Goal: Task Accomplishment & Management: Use online tool/utility

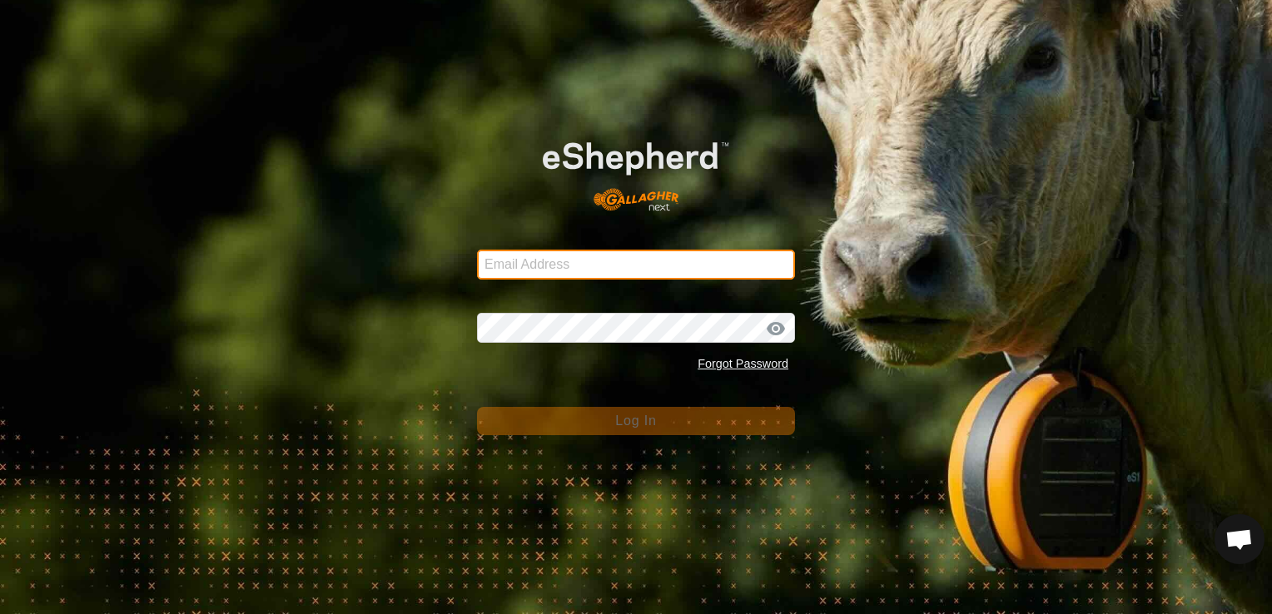
type input "[EMAIL_ADDRESS][DOMAIN_NAME]"
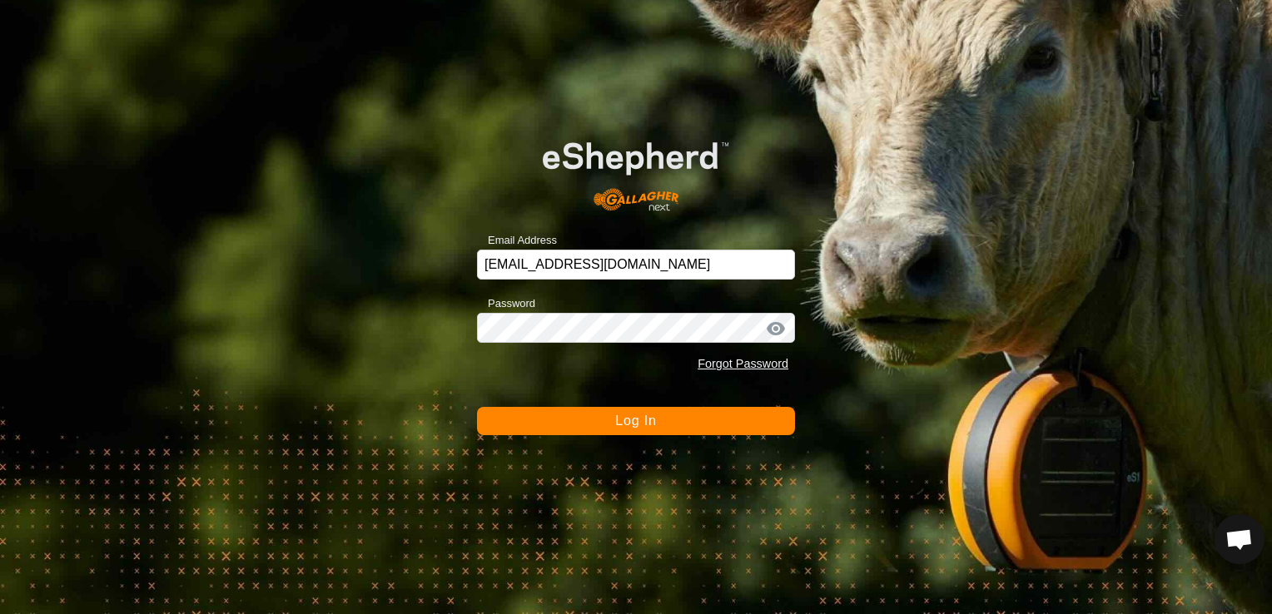
click at [623, 418] on span "Log In" at bounding box center [635, 421] width 41 height 14
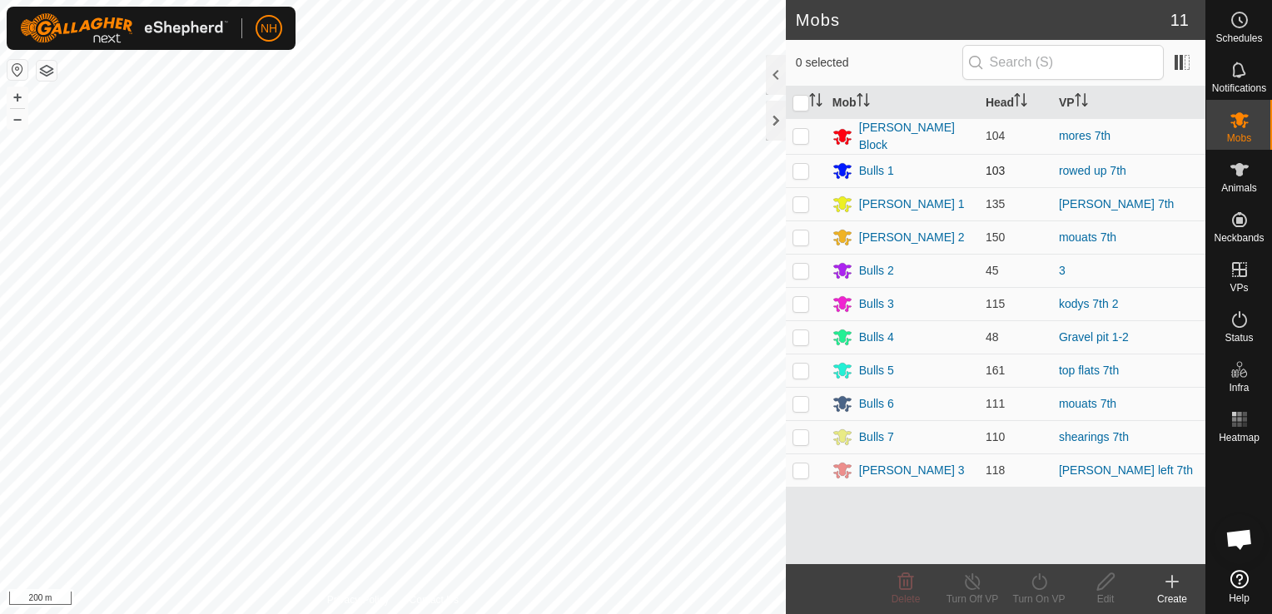
click at [799, 172] on p-checkbox at bounding box center [800, 170] width 17 height 13
checkbox input "true"
click at [1038, 586] on icon at bounding box center [1039, 582] width 21 height 20
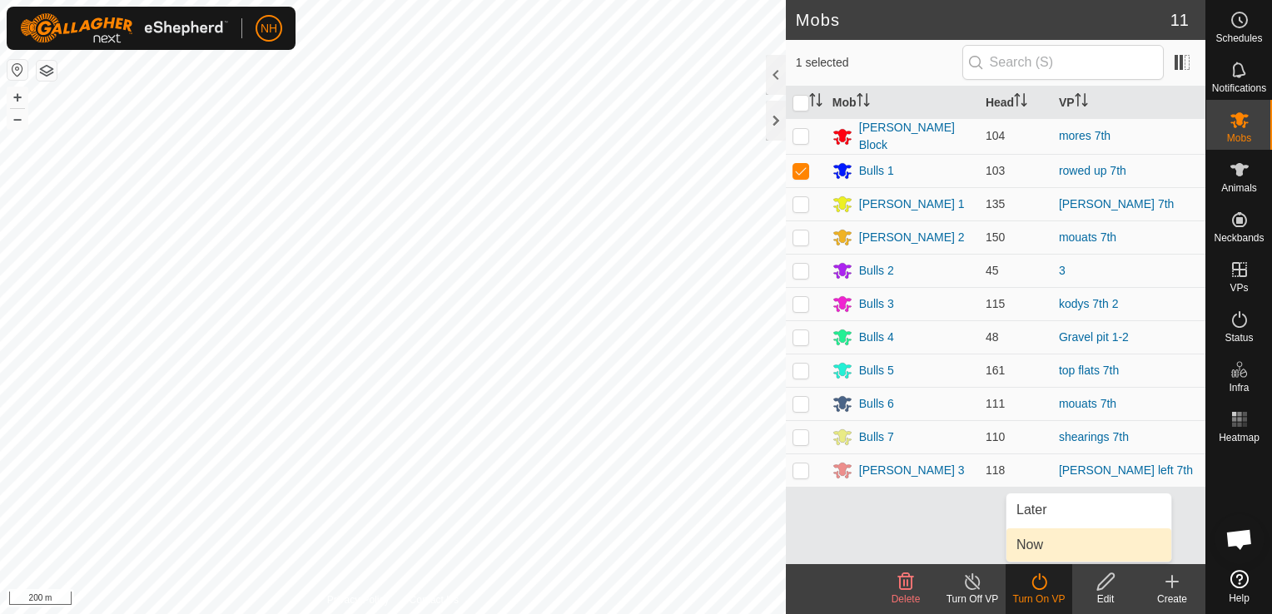
click at [1035, 548] on link "Now" at bounding box center [1088, 545] width 165 height 33
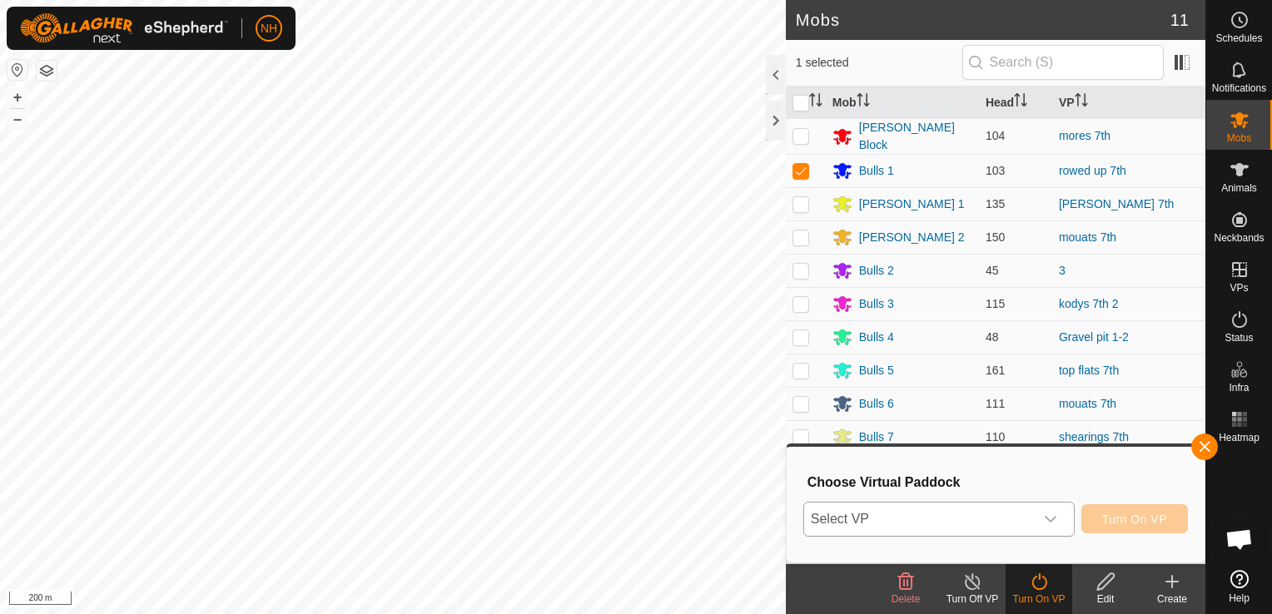
click at [921, 524] on span "Select VP" at bounding box center [919, 519] width 230 height 33
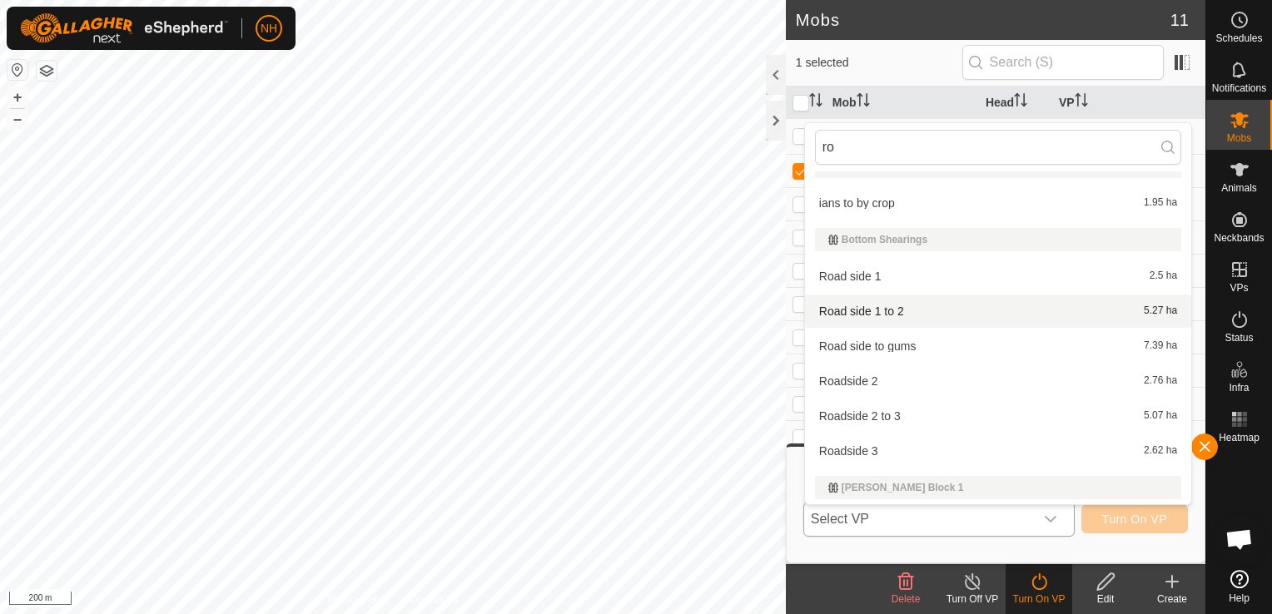
scroll to position [601, 0]
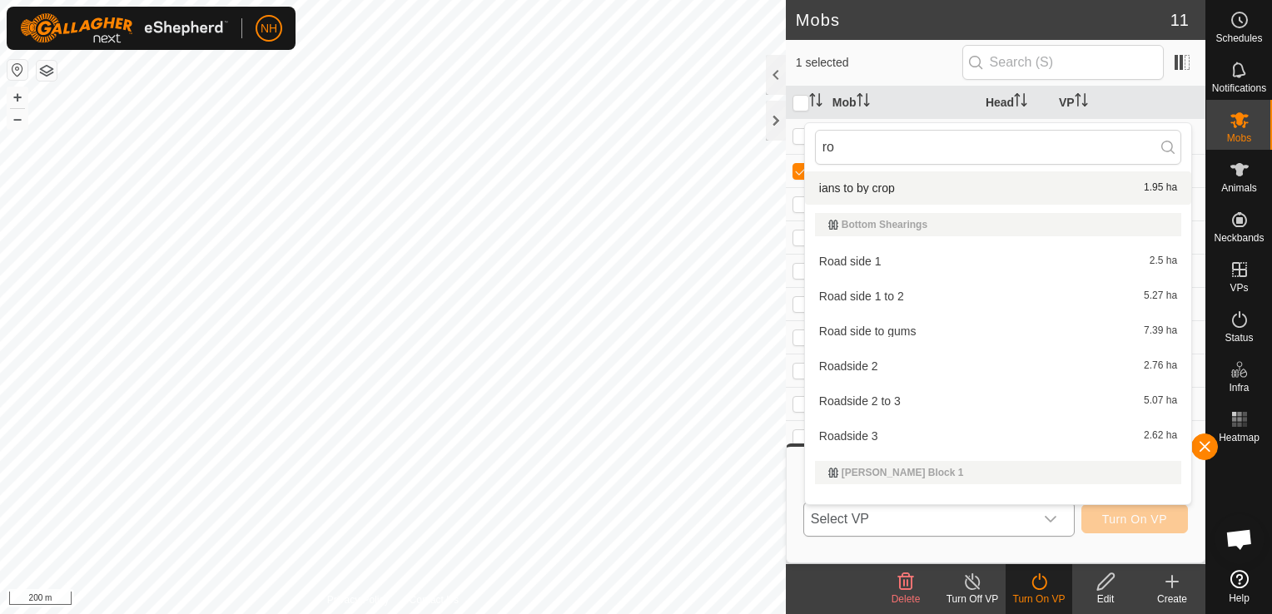
type input "r"
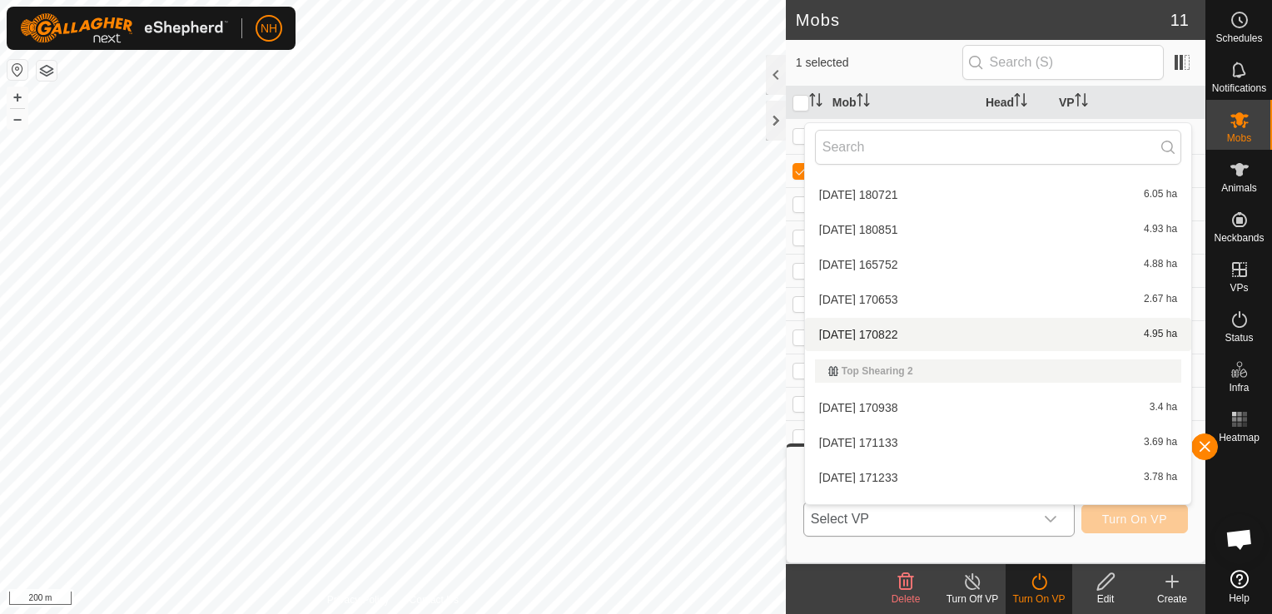
scroll to position [13549, 0]
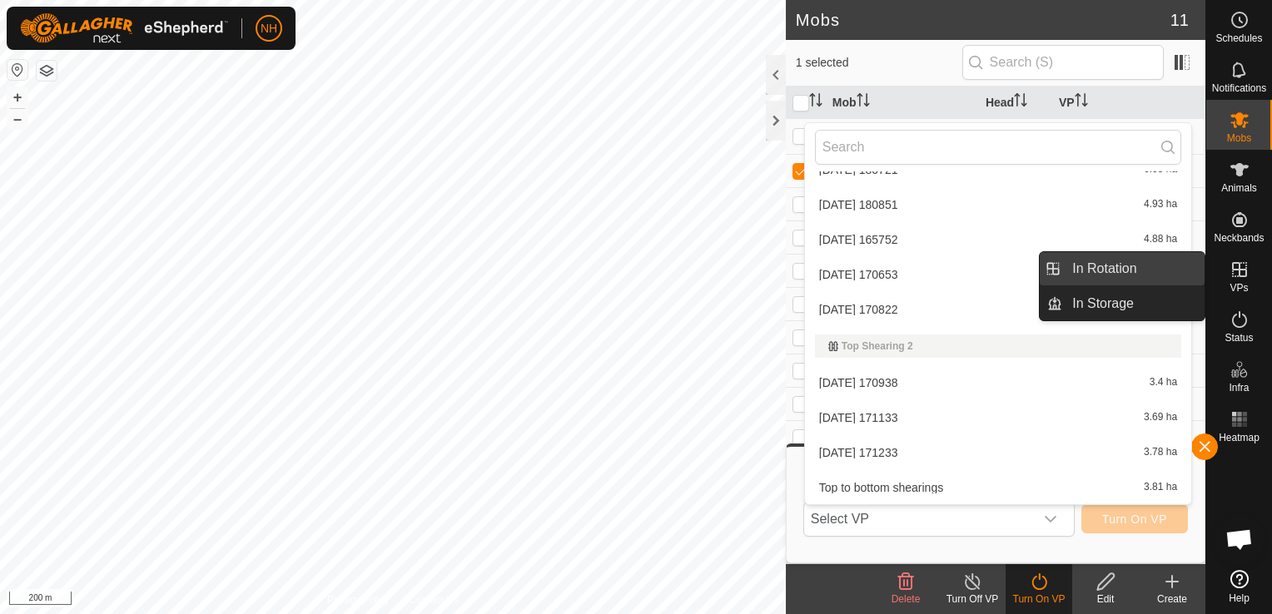
drag, startPoint x: 1115, startPoint y: 261, endPoint x: 1105, endPoint y: 264, distance: 11.1
click at [1115, 261] on link "In Rotation" at bounding box center [1133, 268] width 142 height 33
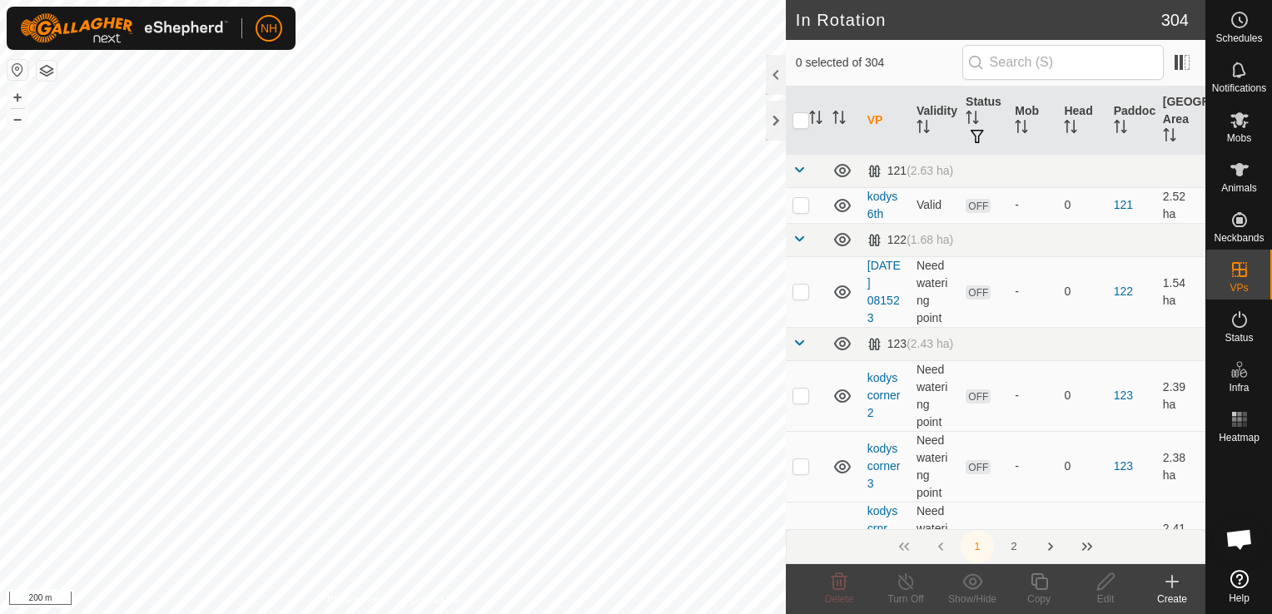
click at [1168, 584] on icon at bounding box center [1172, 582] width 20 height 20
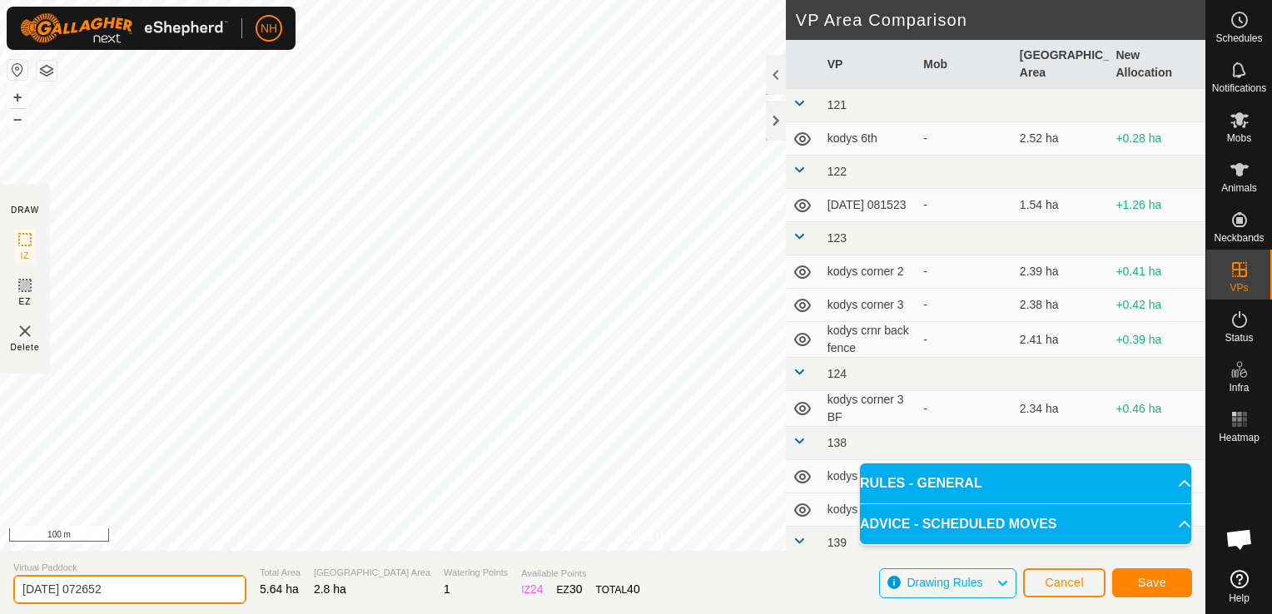
click at [194, 589] on input "[DATE] 072652" at bounding box center [129, 589] width 233 height 29
type input "2"
type input "rowed 8th"
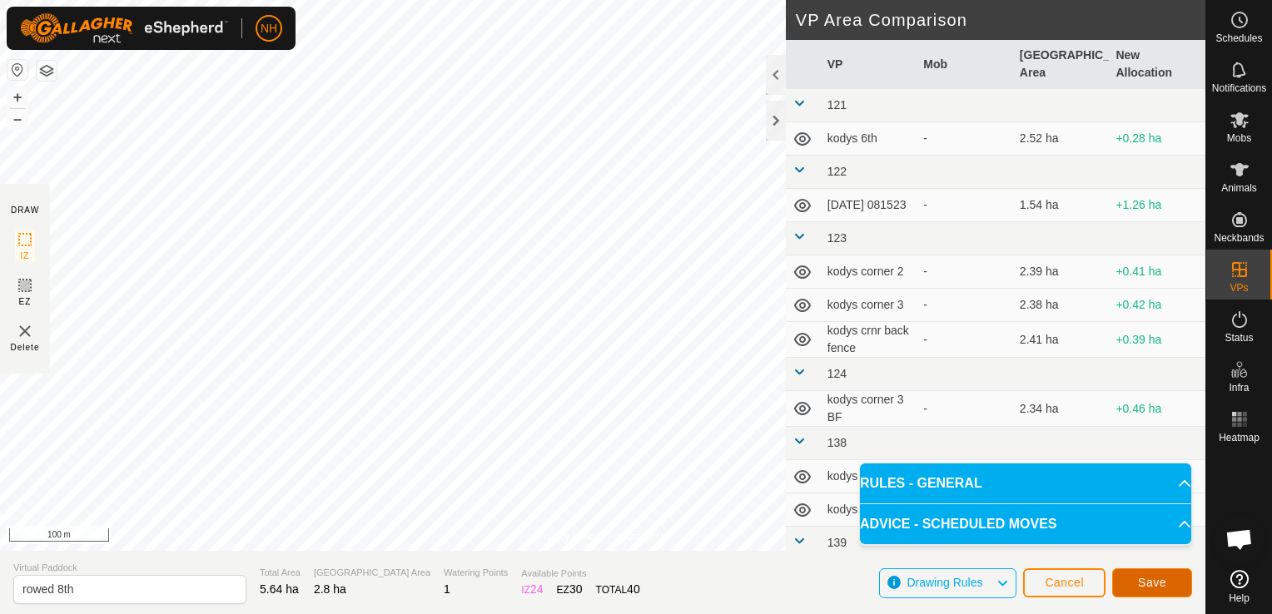
click at [1159, 584] on span "Save" at bounding box center [1152, 582] width 28 height 13
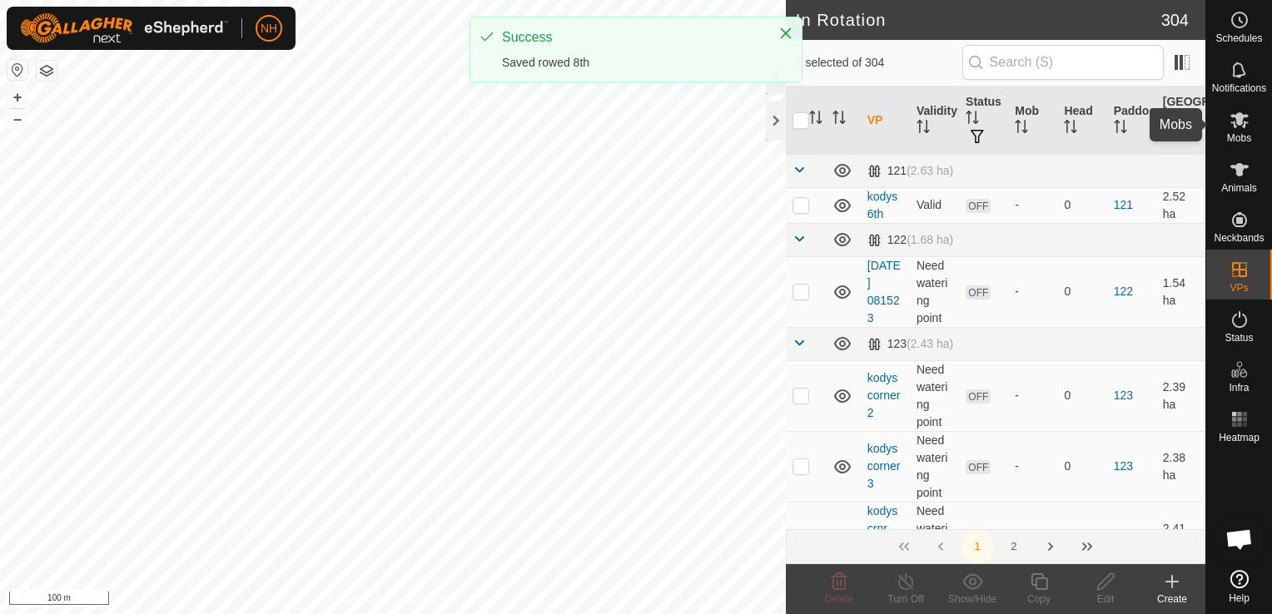
click at [1244, 128] on icon at bounding box center [1240, 120] width 20 height 20
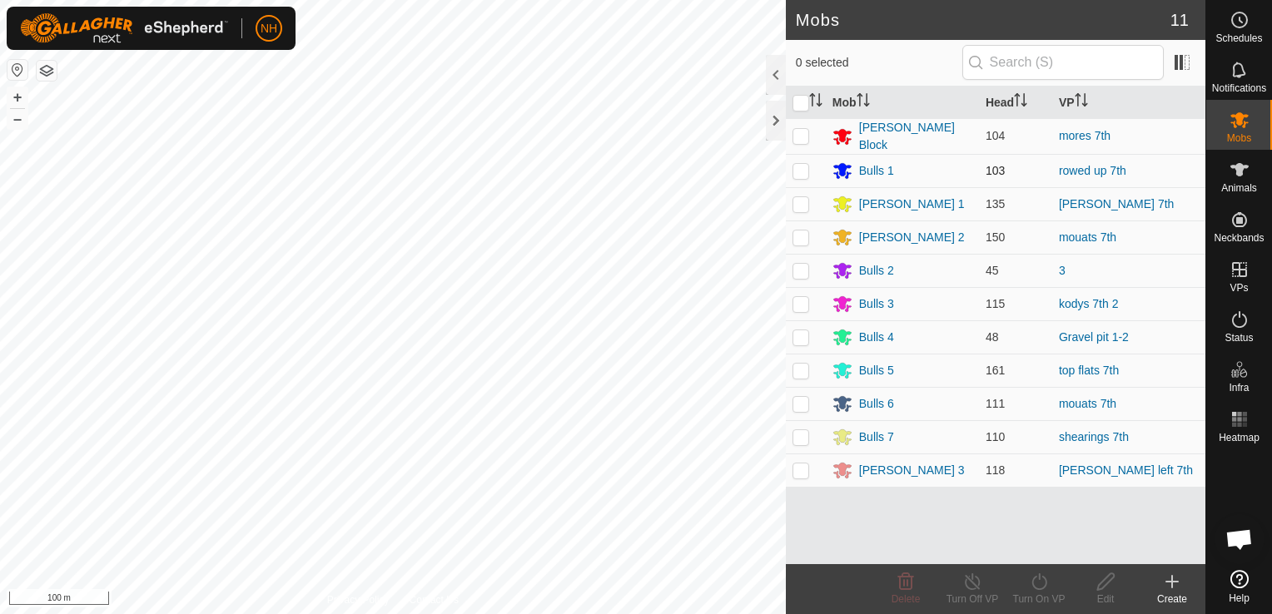
click at [800, 166] on p-checkbox at bounding box center [800, 170] width 17 height 13
checkbox input "true"
click at [1036, 581] on icon at bounding box center [1039, 582] width 21 height 20
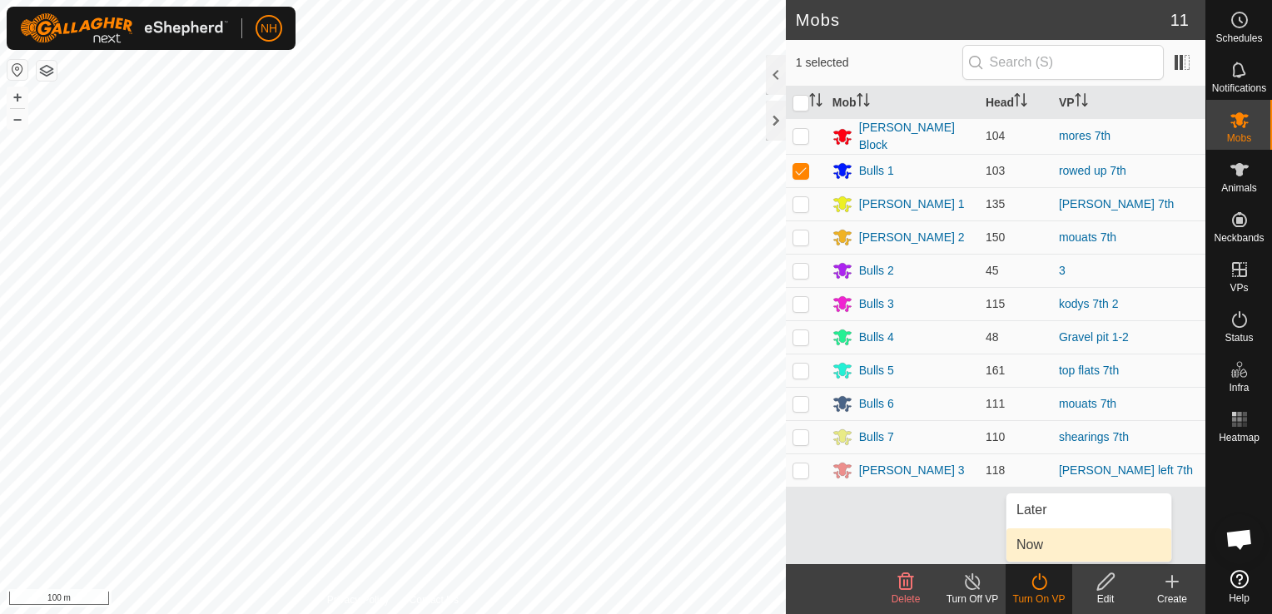
click at [1029, 542] on link "Now" at bounding box center [1088, 545] width 165 height 33
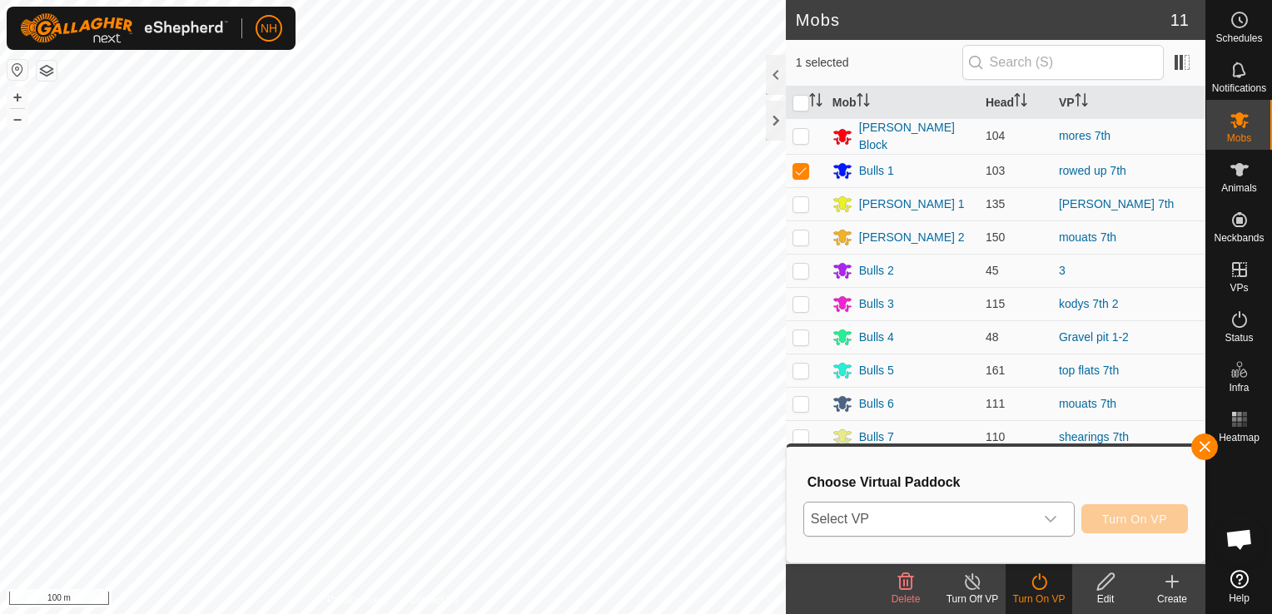
click at [1016, 519] on span "Select VP" at bounding box center [919, 519] width 230 height 33
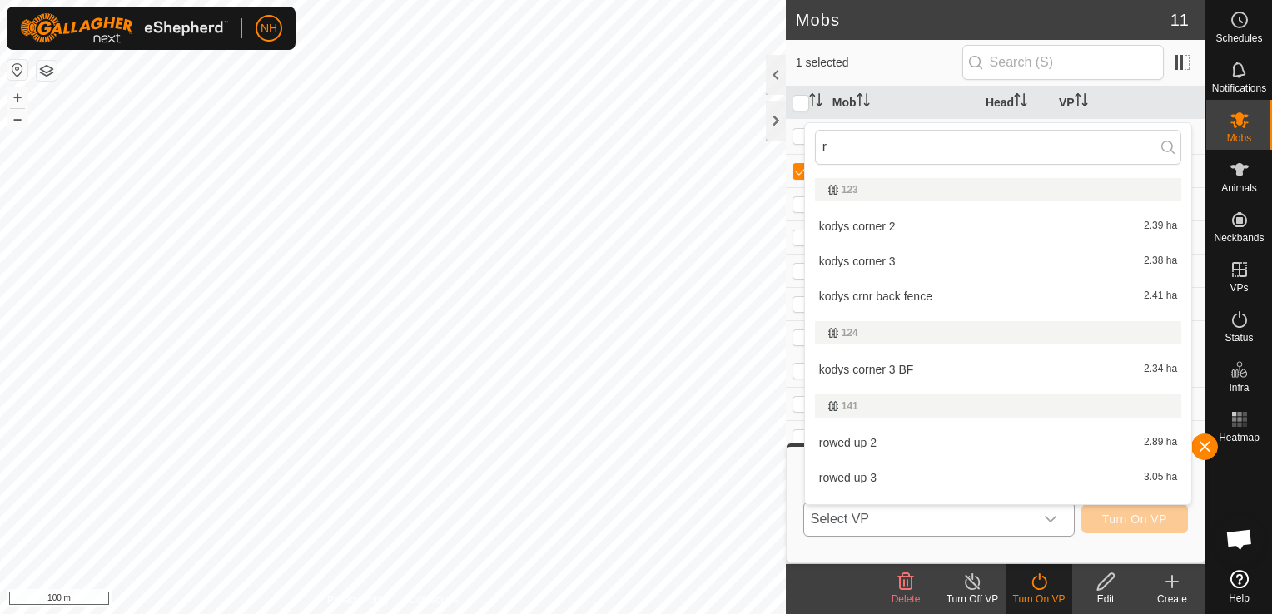
type input "ro"
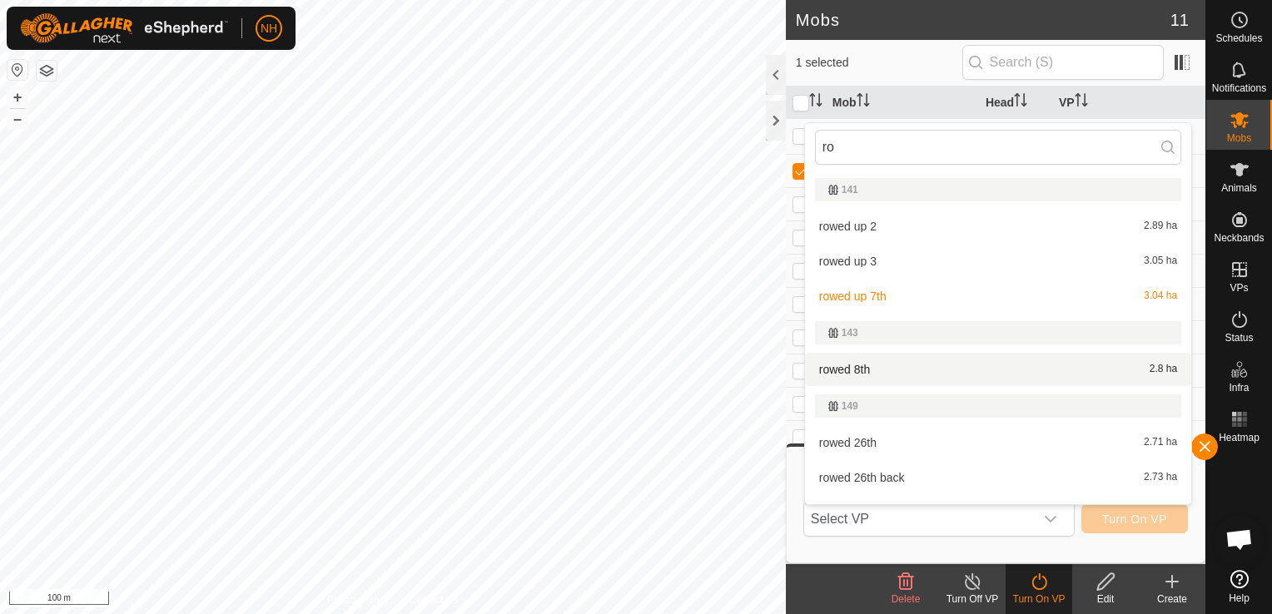
type input "ro"
click at [942, 366] on div "rowed 8th 2.8 ha" at bounding box center [998, 370] width 366 height 20
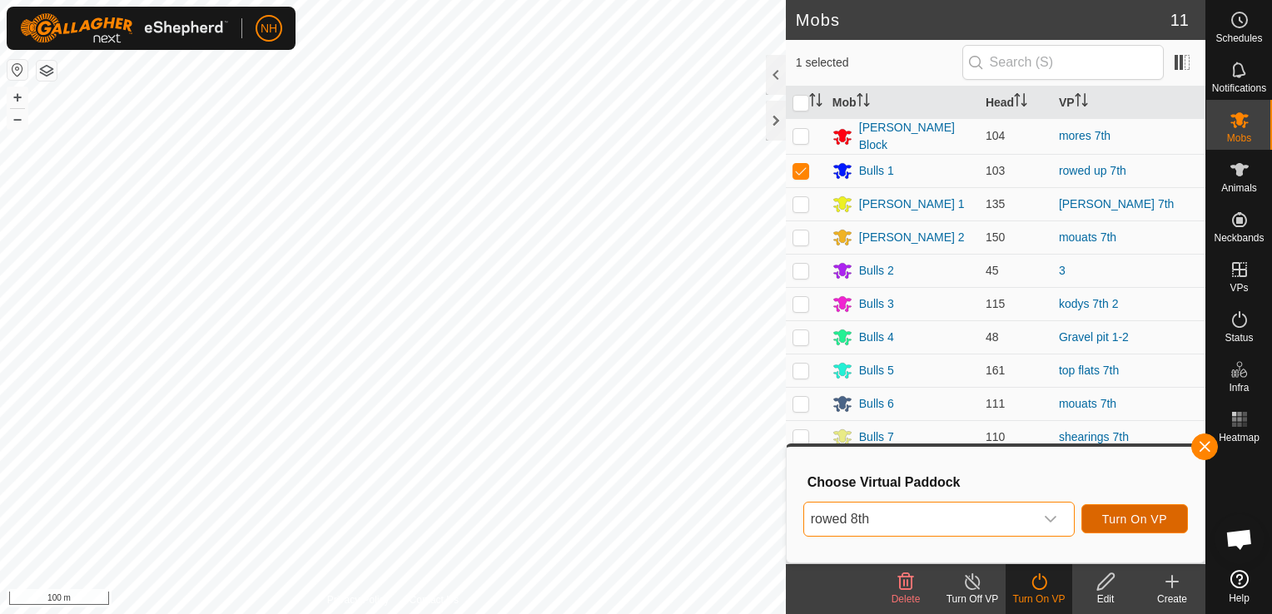
click at [1108, 517] on span "Turn On VP" at bounding box center [1134, 519] width 65 height 13
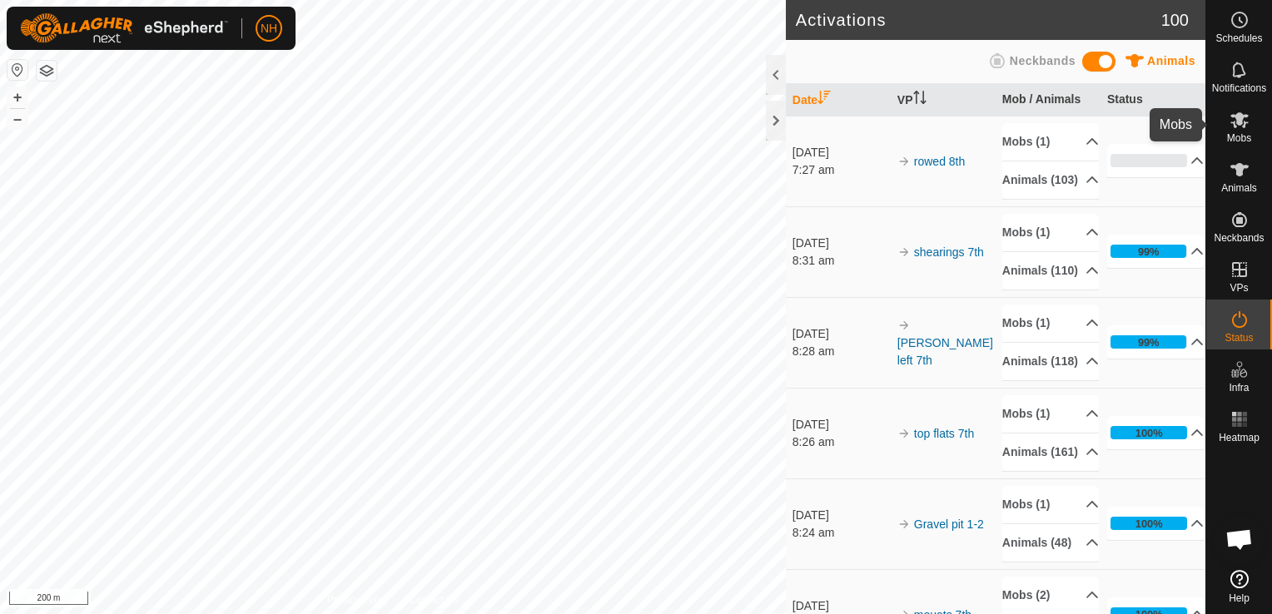
click at [1237, 122] on icon at bounding box center [1239, 120] width 18 height 16
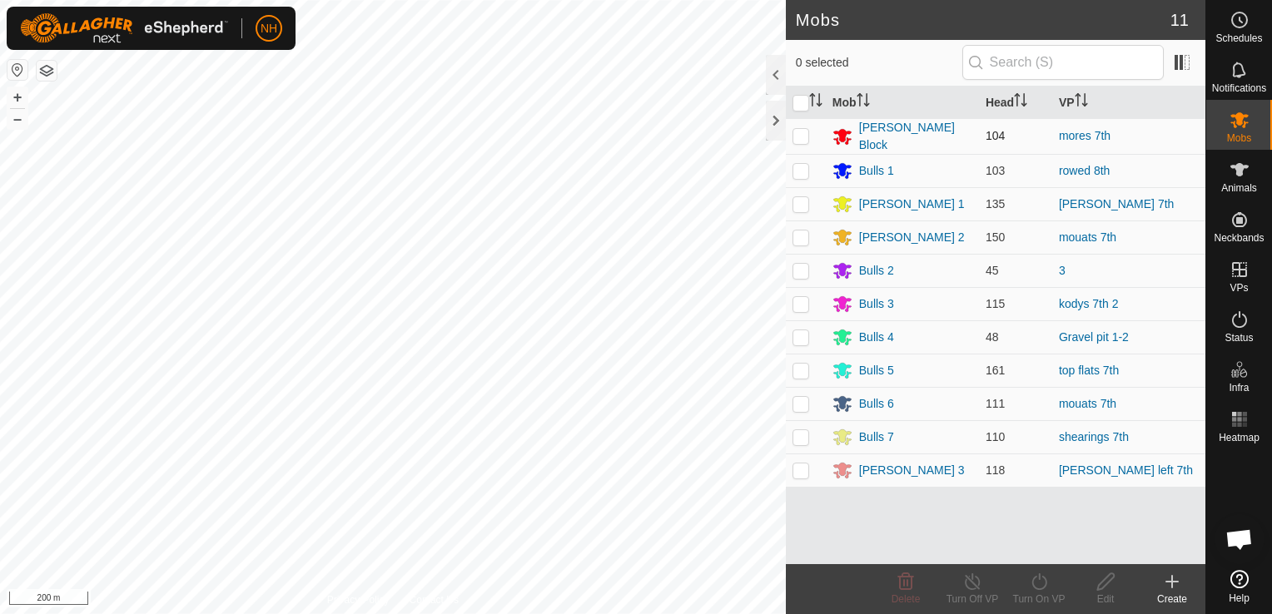
click at [803, 130] on p-checkbox at bounding box center [800, 135] width 17 height 13
checkbox input "true"
click at [1036, 584] on icon at bounding box center [1039, 582] width 21 height 20
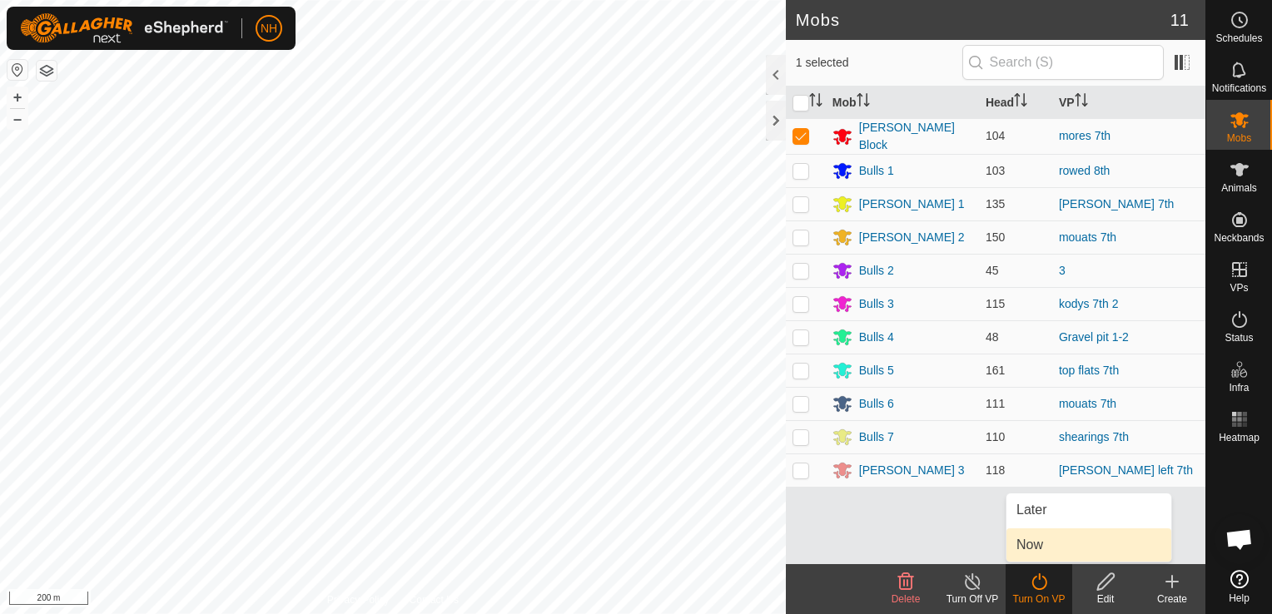
click at [1032, 546] on link "Now" at bounding box center [1088, 545] width 165 height 33
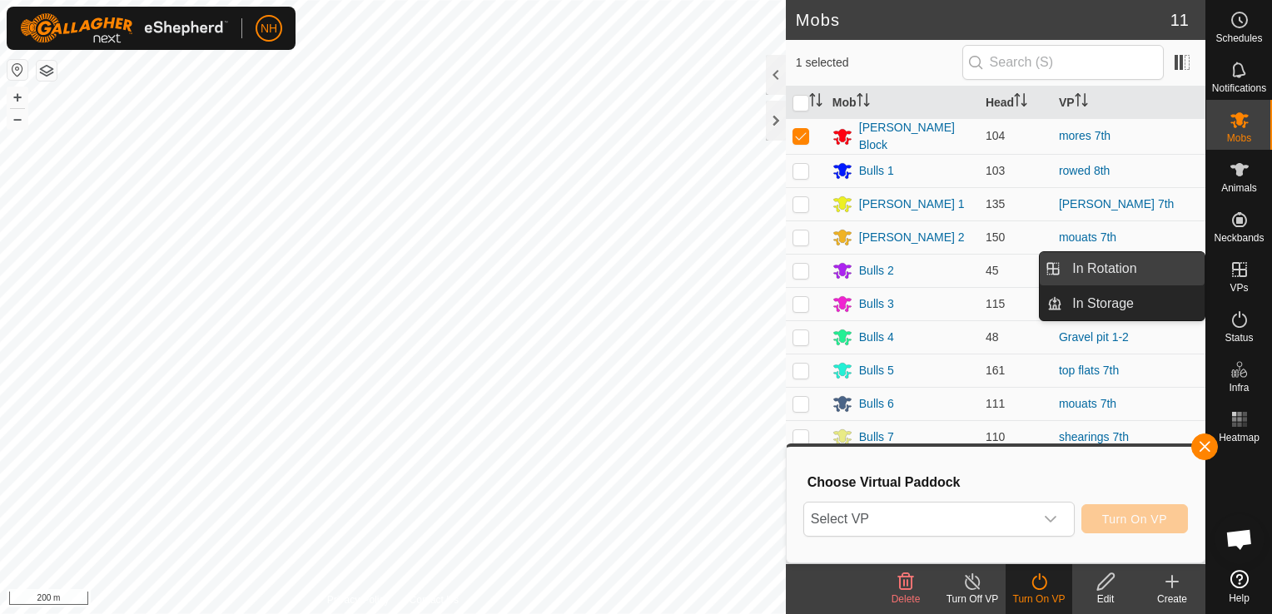
click at [1132, 273] on link "In Rotation" at bounding box center [1133, 268] width 142 height 33
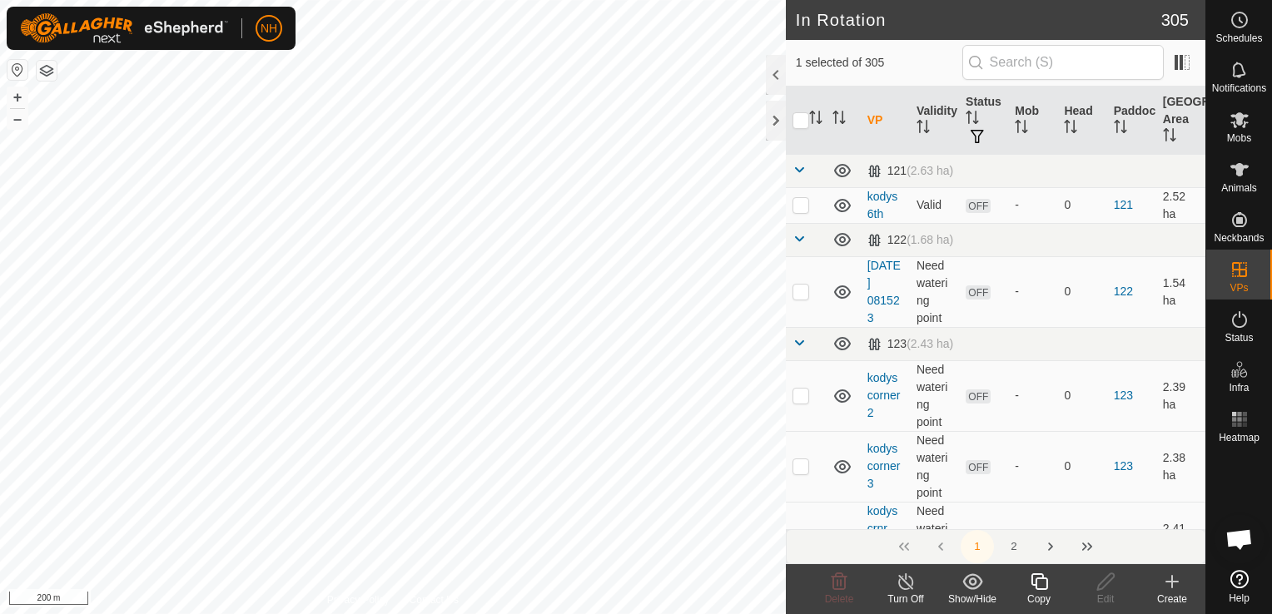
click at [1172, 585] on icon at bounding box center [1172, 582] width 0 height 12
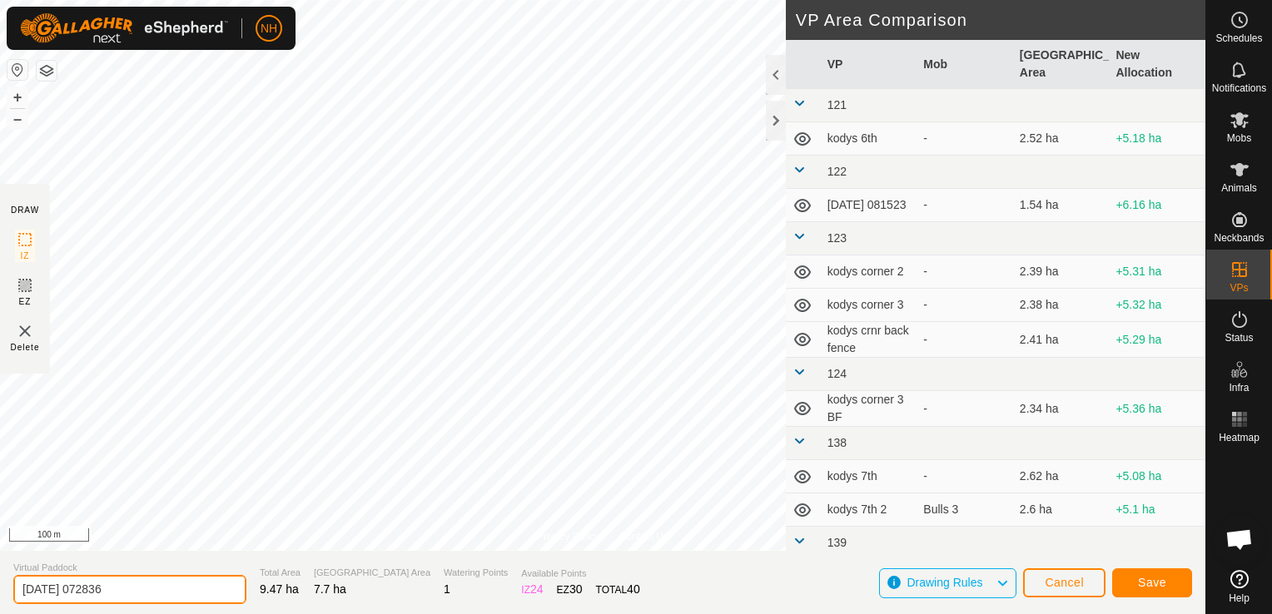
click at [186, 586] on input "[DATE] 072836" at bounding box center [129, 589] width 233 height 29
type input "2"
type input "mores 8th"
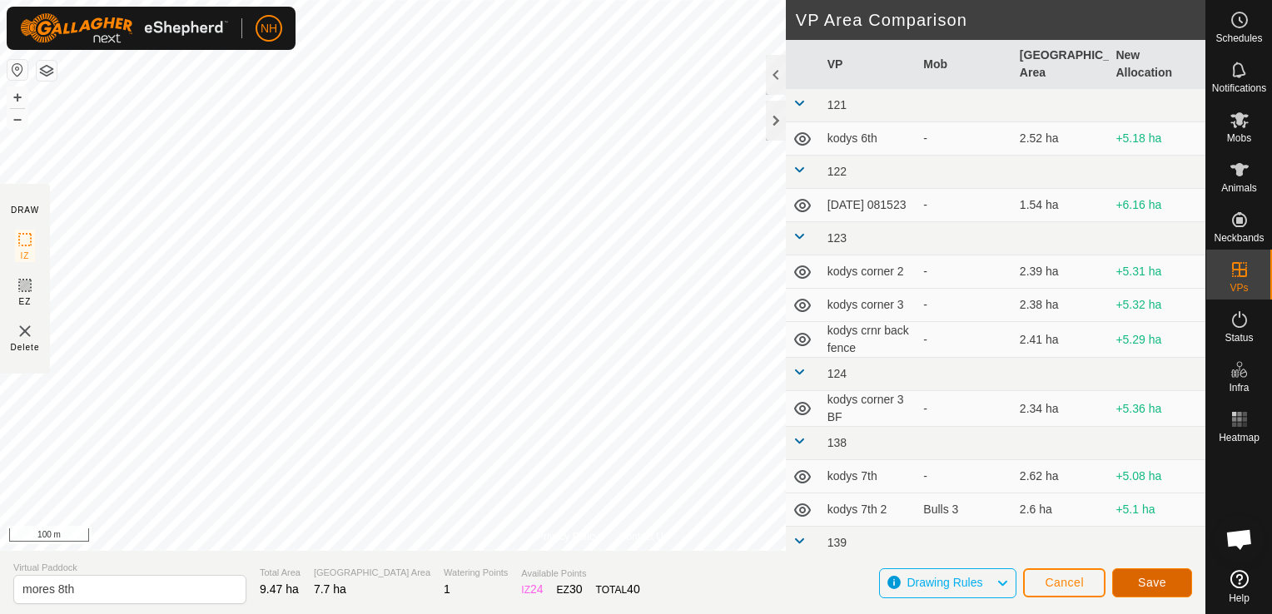
click at [1160, 579] on span "Save" at bounding box center [1152, 582] width 28 height 13
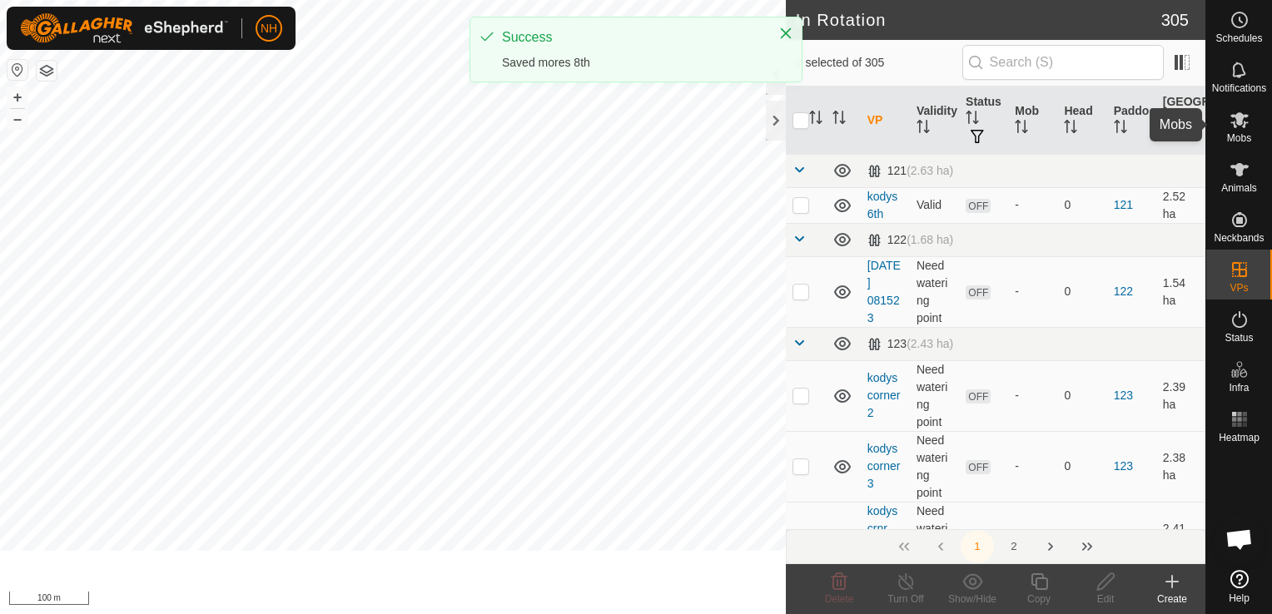
click at [1233, 122] on icon at bounding box center [1239, 120] width 18 height 16
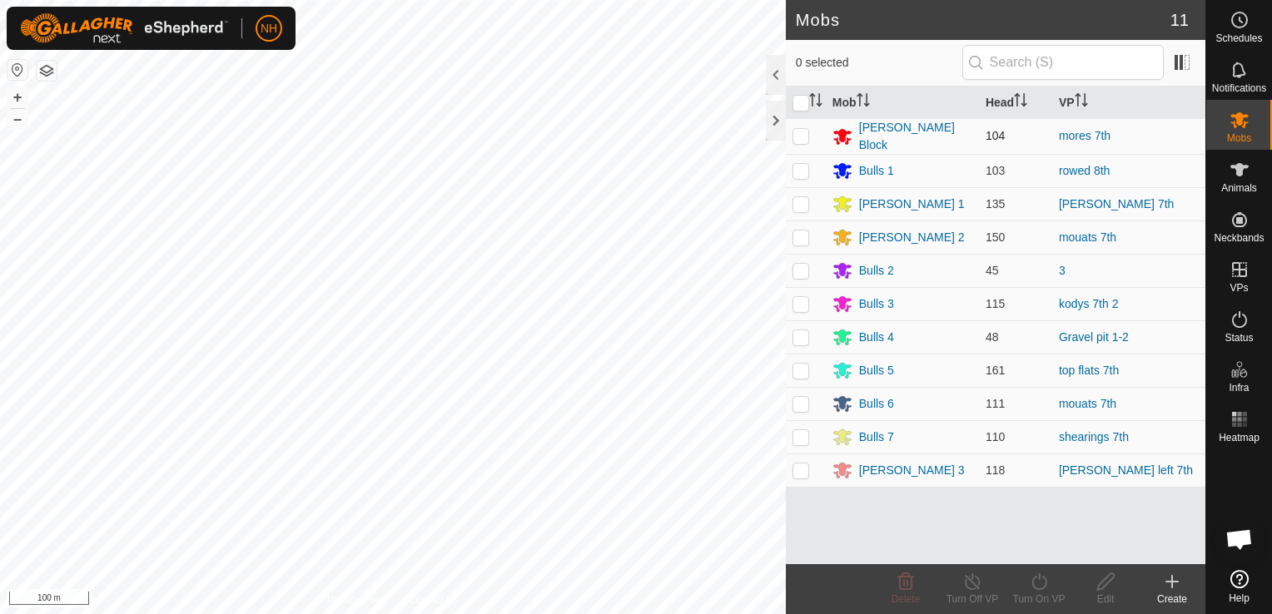
click at [802, 135] on p-checkbox at bounding box center [800, 135] width 17 height 13
checkbox input "true"
click at [1036, 580] on icon at bounding box center [1039, 582] width 21 height 20
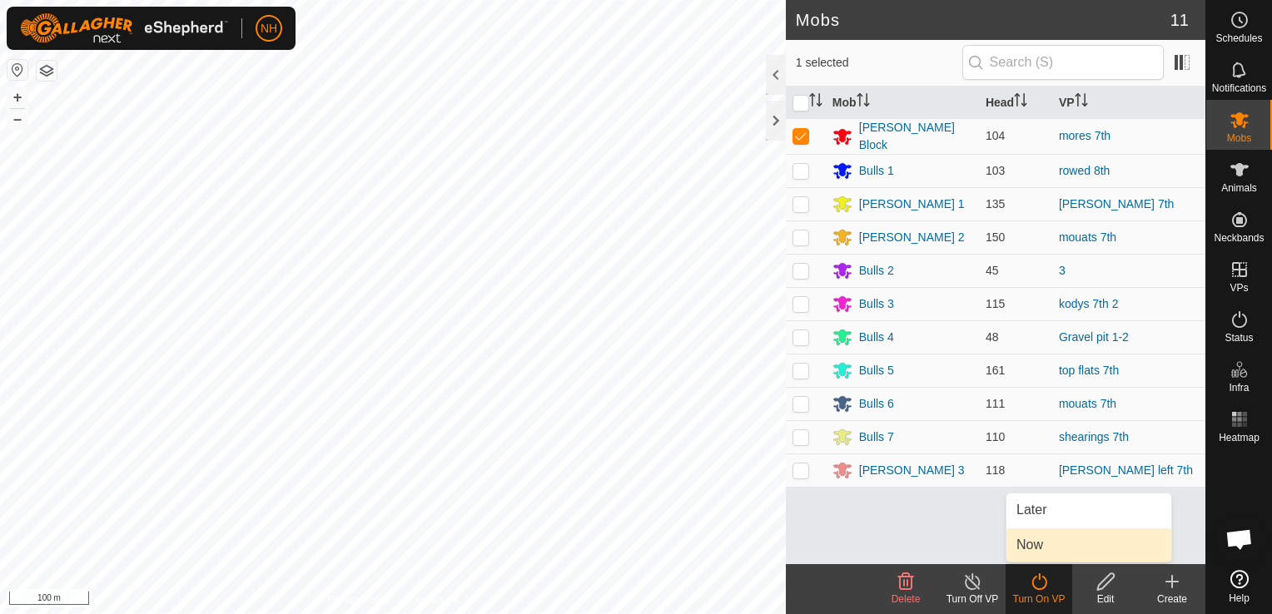
click at [1023, 539] on link "Now" at bounding box center [1088, 545] width 165 height 33
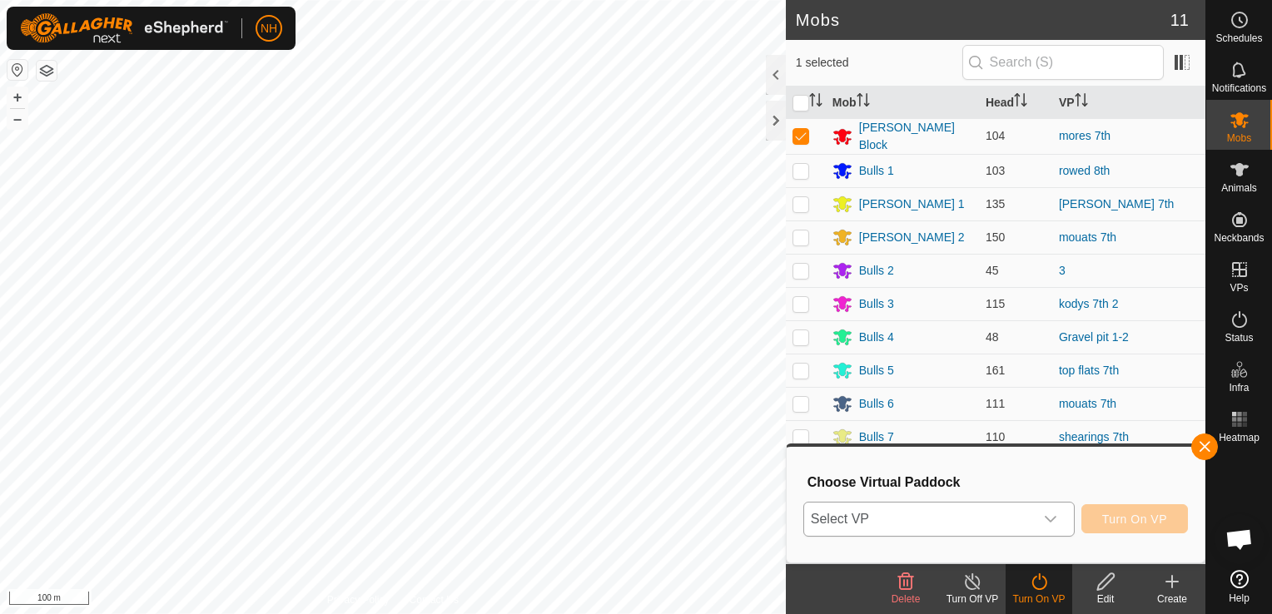
click at [956, 523] on span "Select VP" at bounding box center [919, 519] width 230 height 33
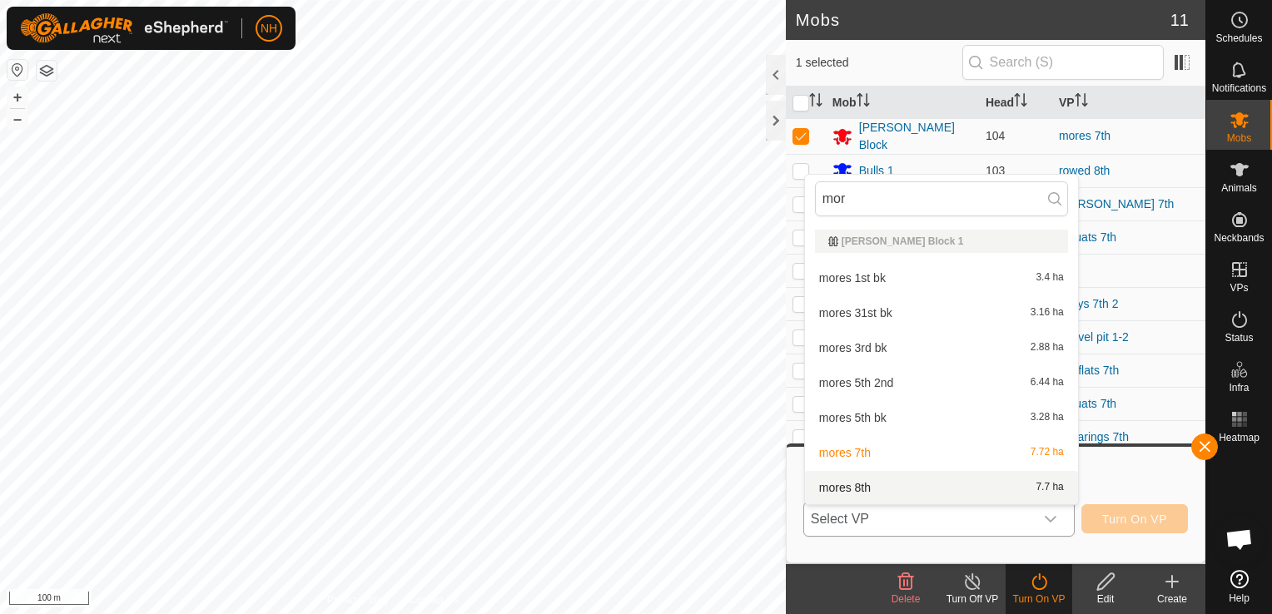
type input "mor"
click at [907, 482] on li "mores 8th 7.7 ha" at bounding box center [941, 487] width 273 height 33
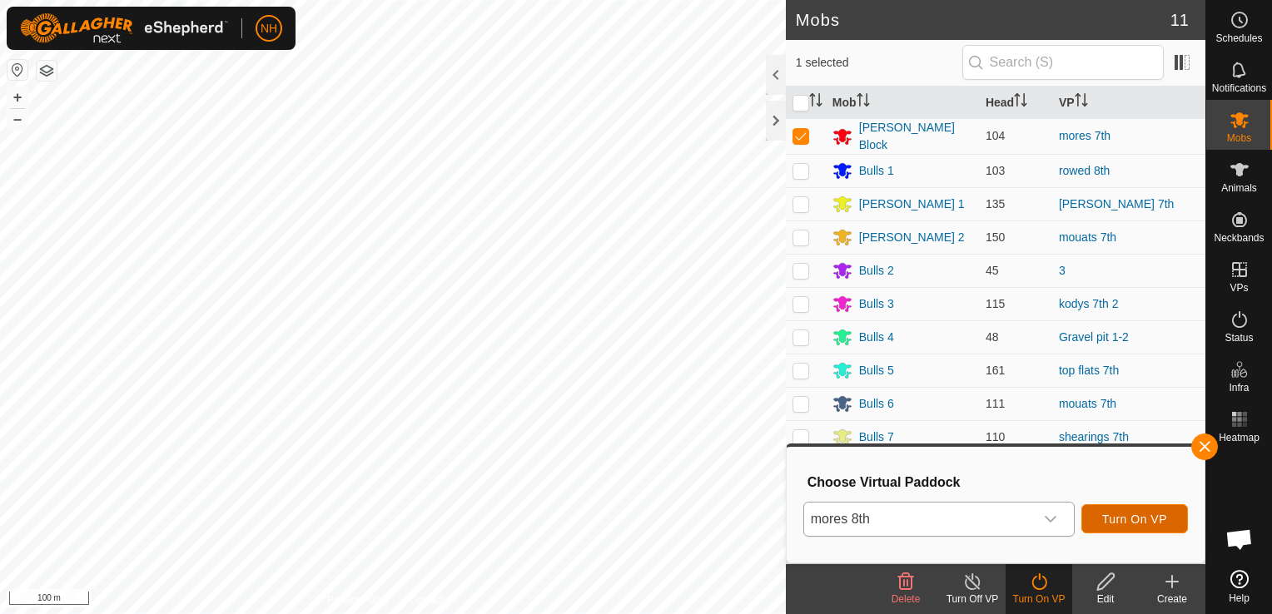
click at [1125, 520] on span "Turn On VP" at bounding box center [1134, 519] width 65 height 13
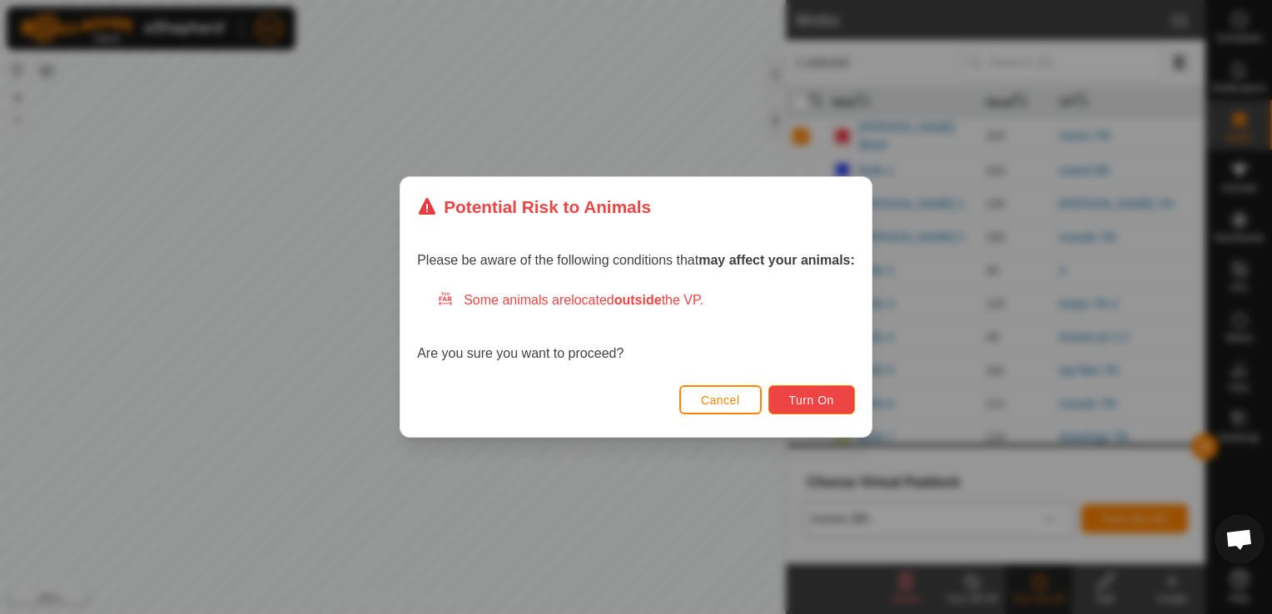
click at [802, 401] on span "Turn On" at bounding box center [811, 400] width 45 height 13
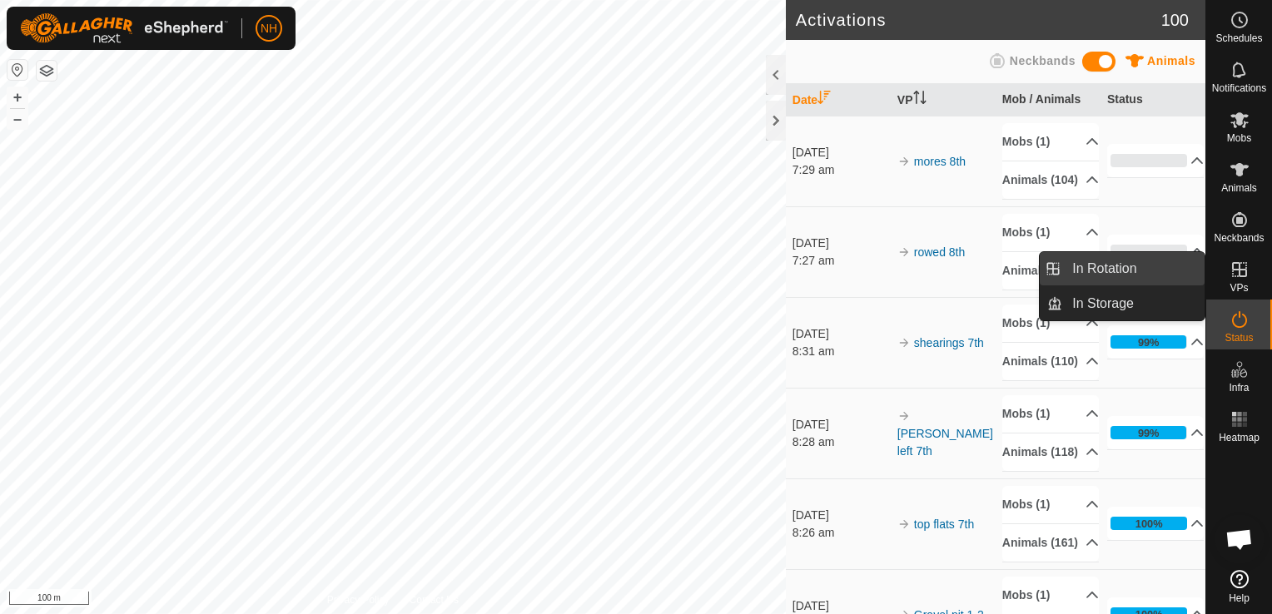
click at [1136, 258] on link "In Rotation" at bounding box center [1133, 268] width 142 height 33
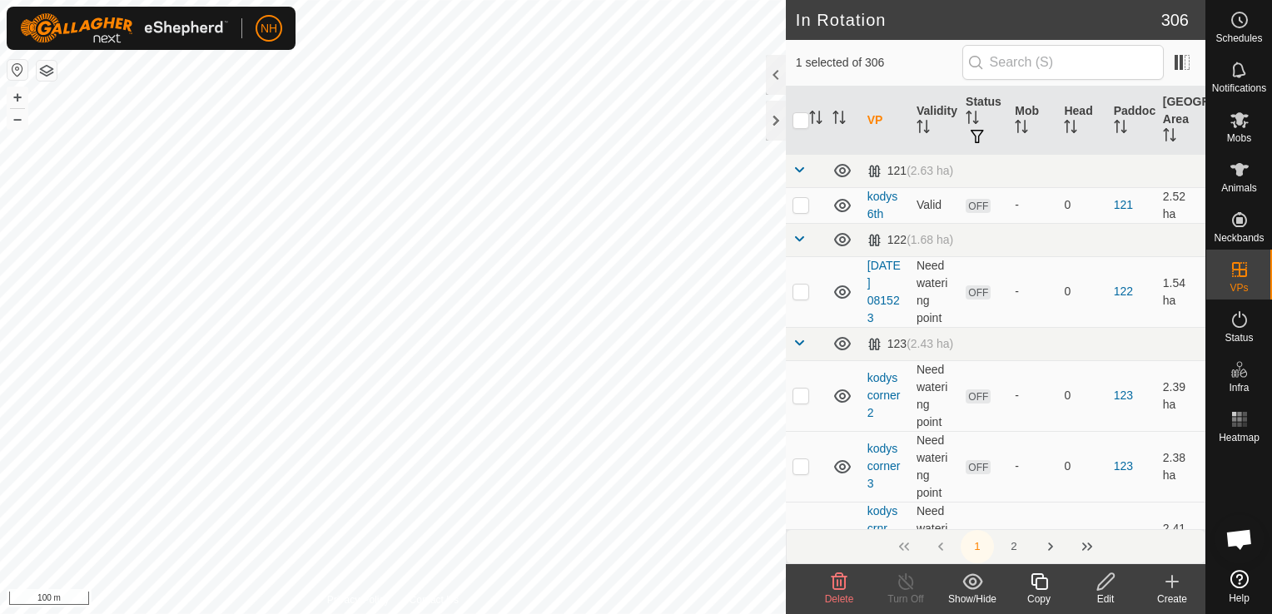
click at [1168, 589] on icon at bounding box center [1172, 582] width 20 height 20
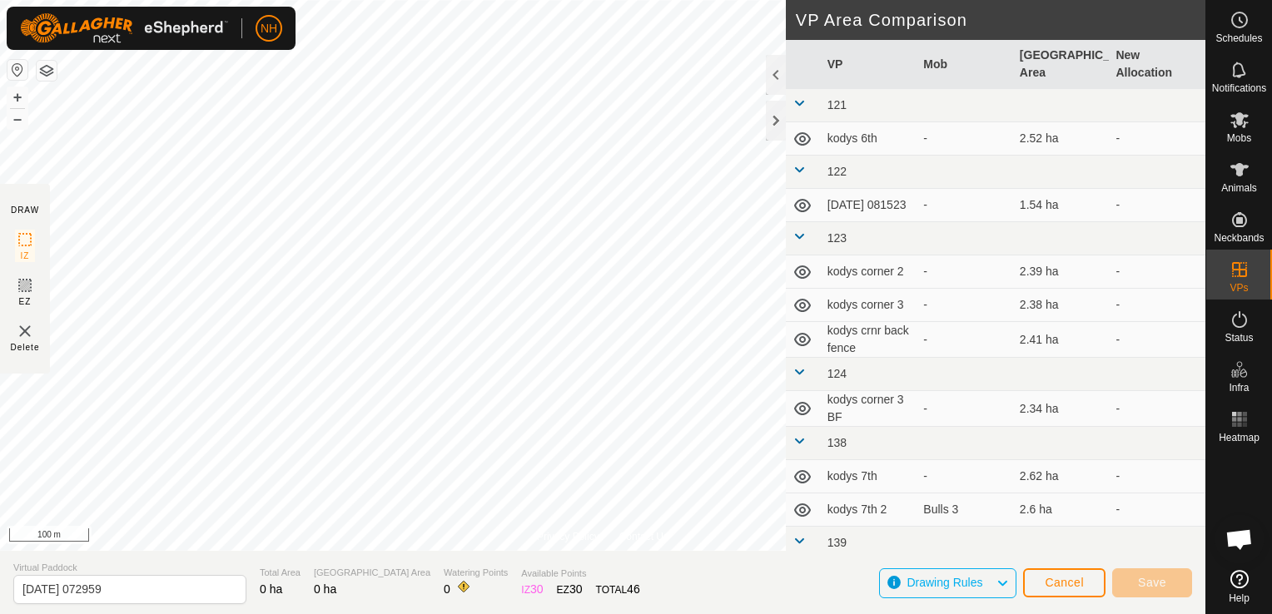
click at [603, 531] on div "Privacy Policy Contact Us + – ⇧ i 100 m" at bounding box center [602, 275] width 1205 height 551
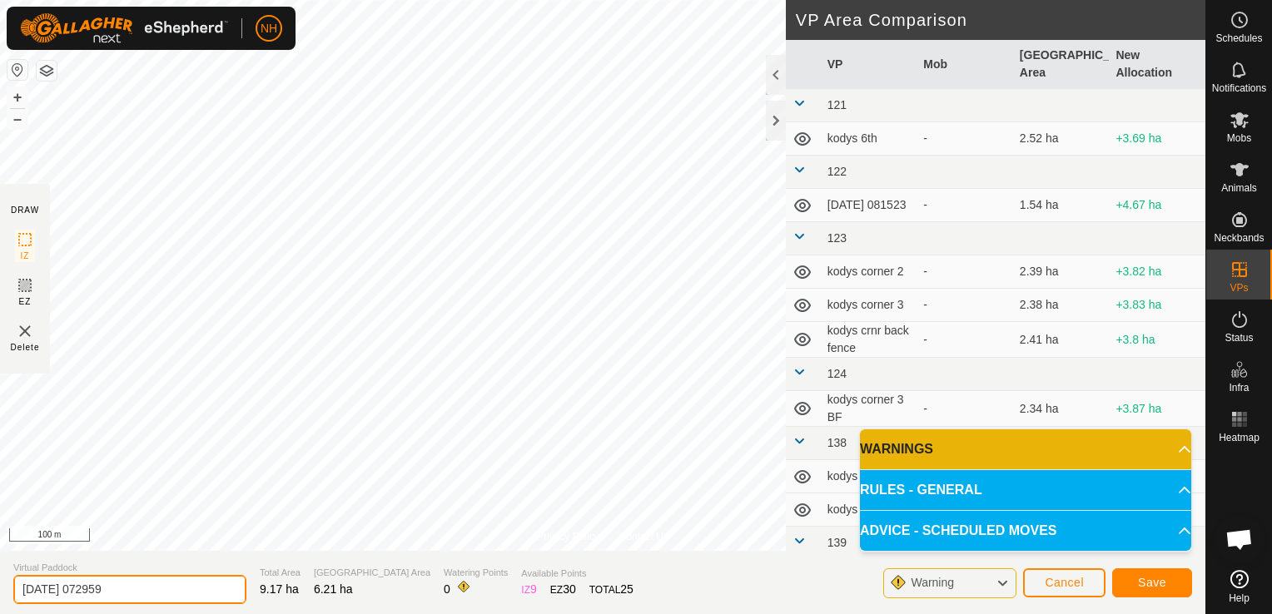
click at [190, 591] on input "[DATE] 072959" at bounding box center [129, 589] width 233 height 29
type input "2"
type input "[PERSON_NAME] 8th"
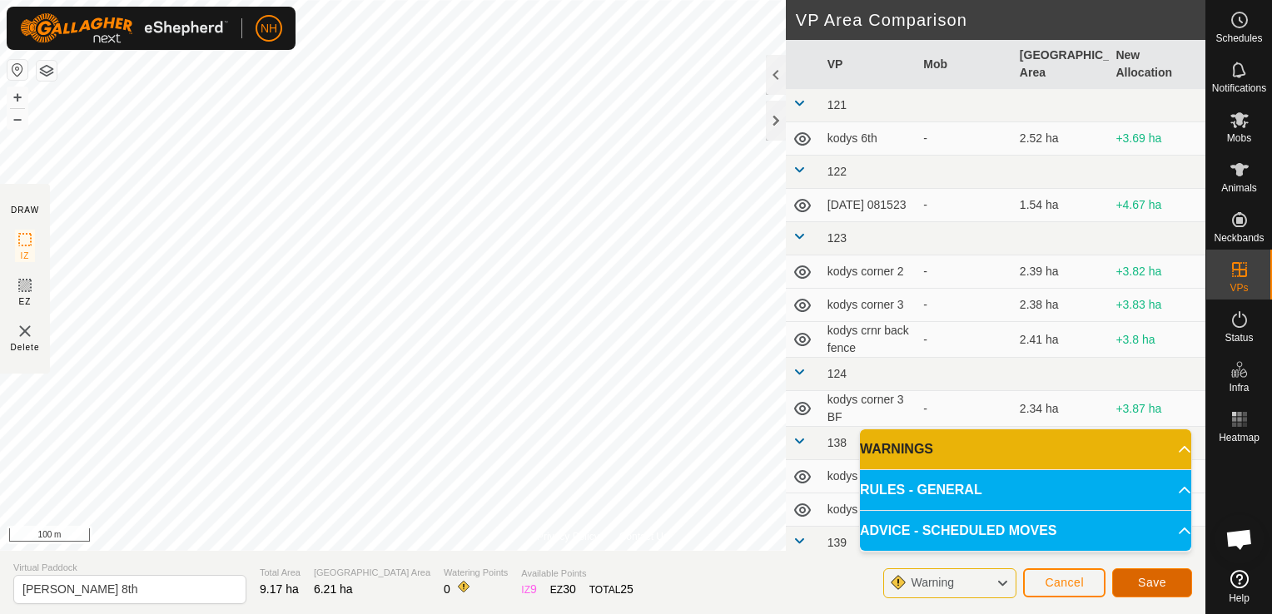
click at [1138, 585] on button "Save" at bounding box center [1152, 583] width 80 height 29
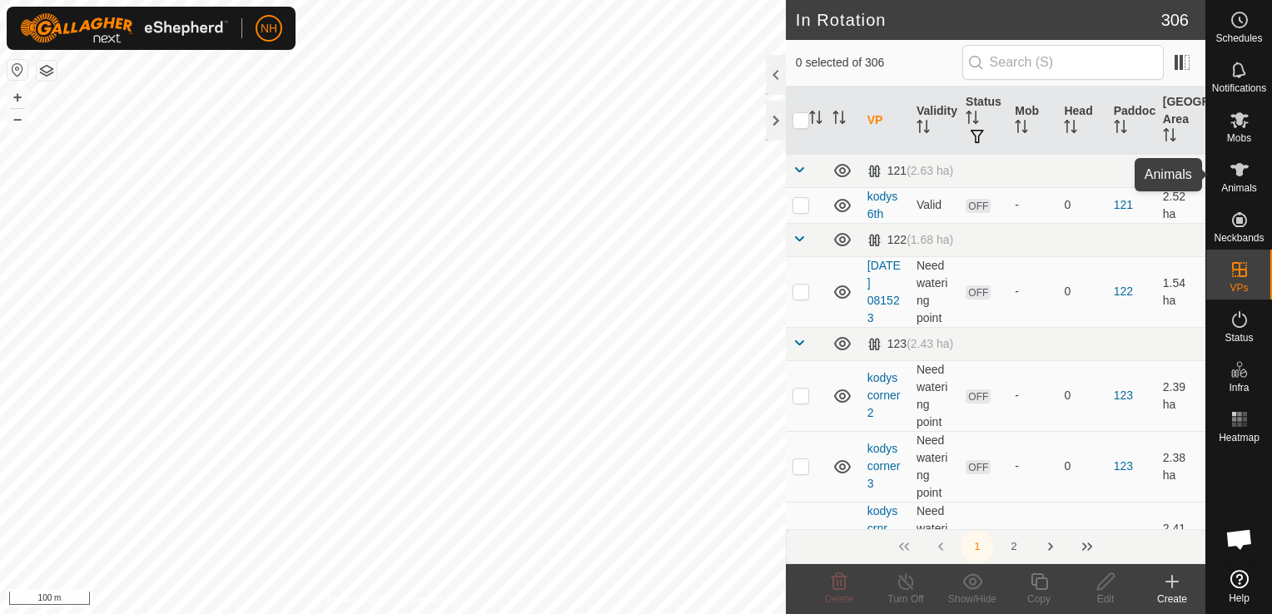
click at [1245, 179] on icon at bounding box center [1240, 170] width 20 height 20
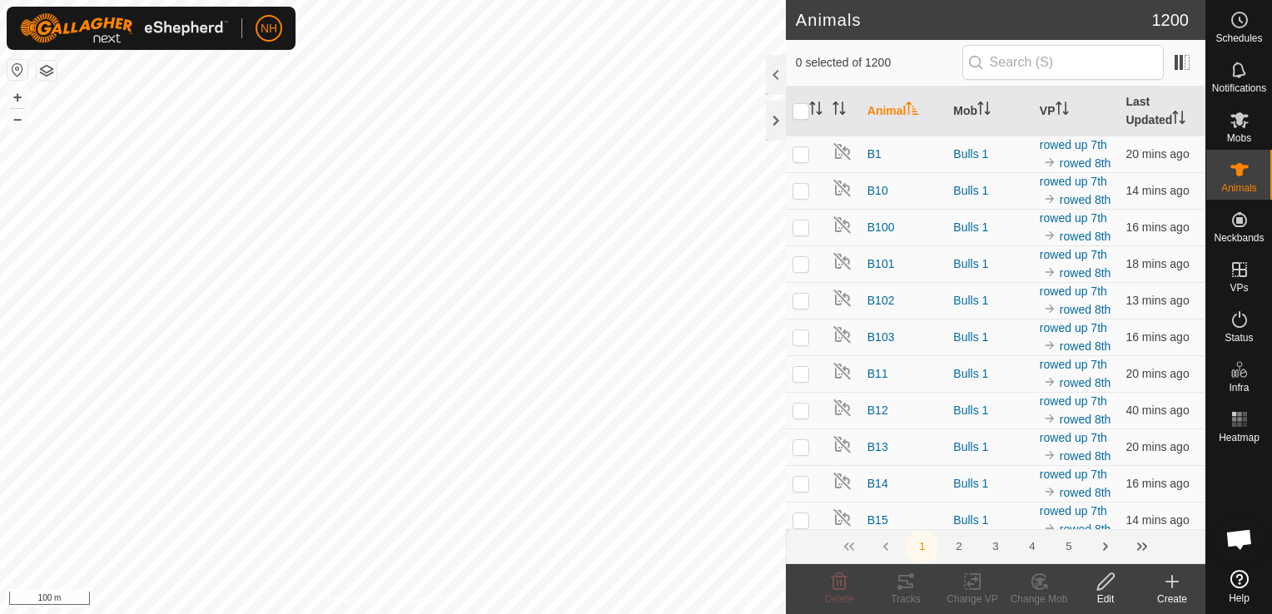
click at [1240, 135] on span "Mobs" at bounding box center [1239, 138] width 24 height 10
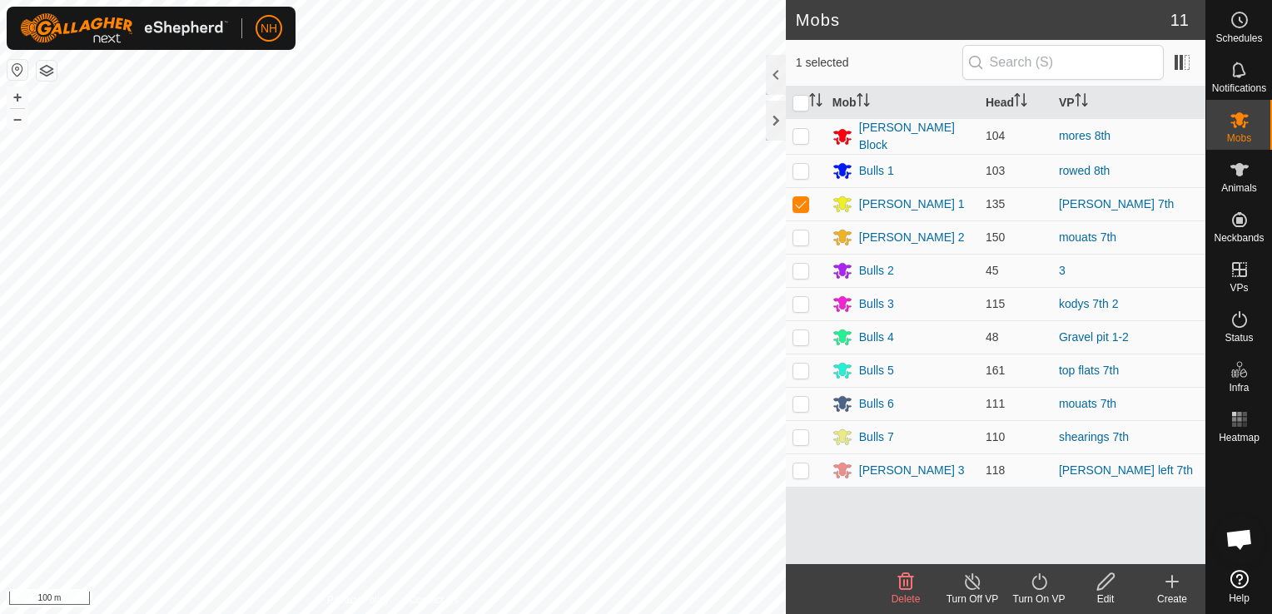
click at [1036, 579] on icon at bounding box center [1039, 582] width 21 height 20
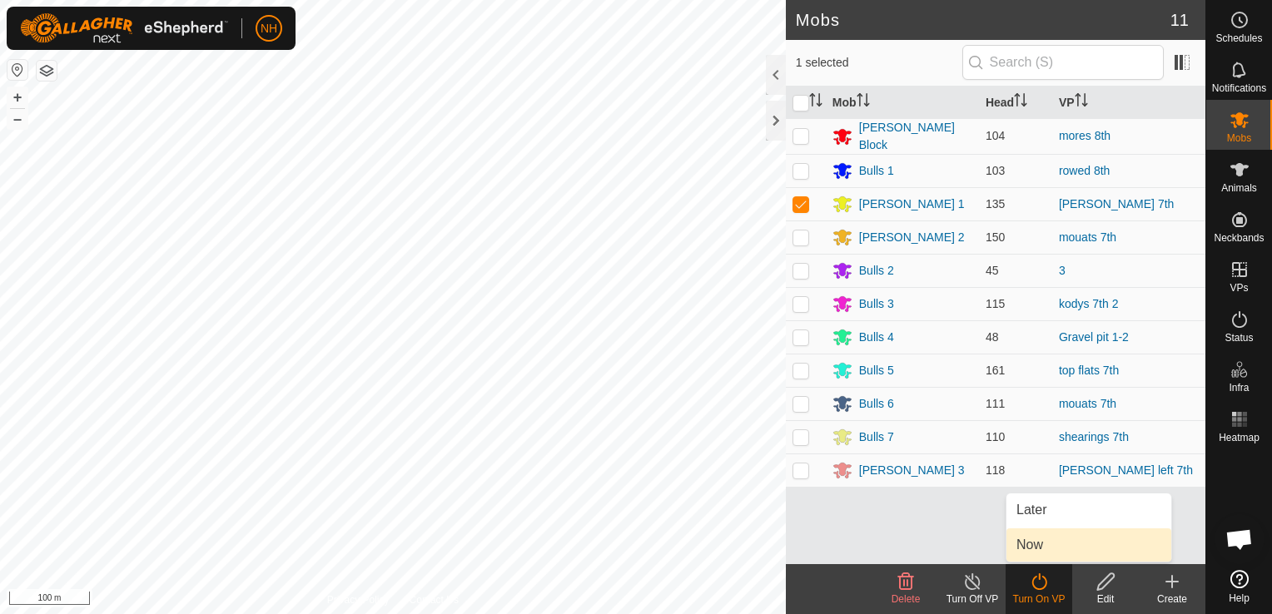
click at [1033, 539] on link "Now" at bounding box center [1088, 545] width 165 height 33
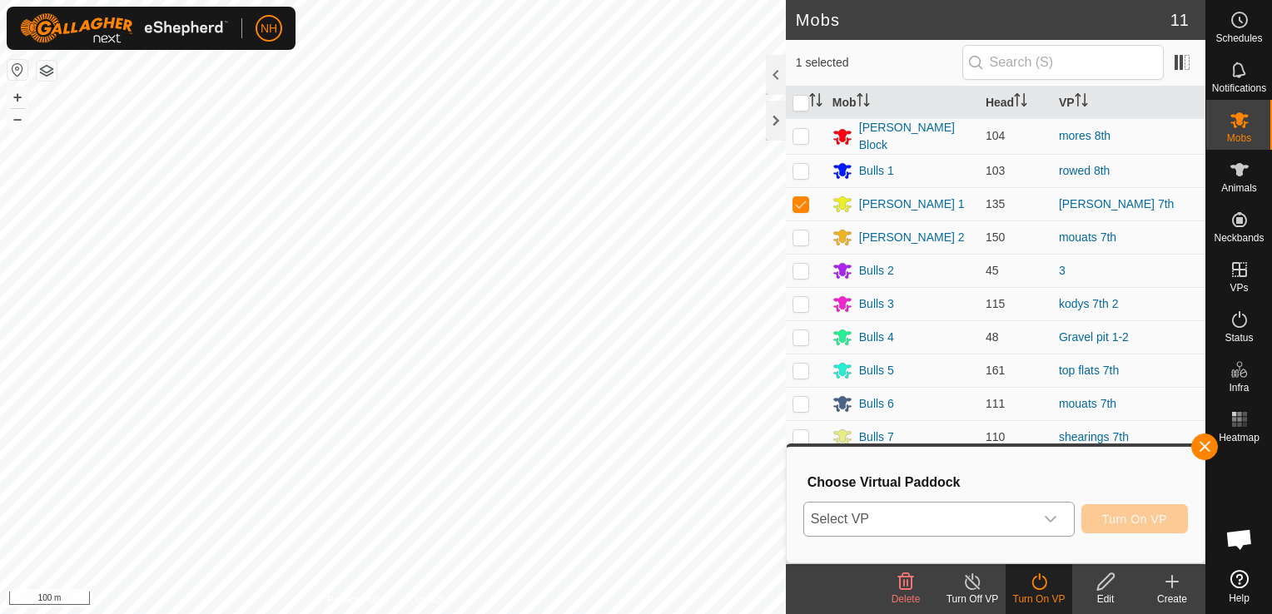
click at [932, 524] on span "Select VP" at bounding box center [919, 519] width 230 height 33
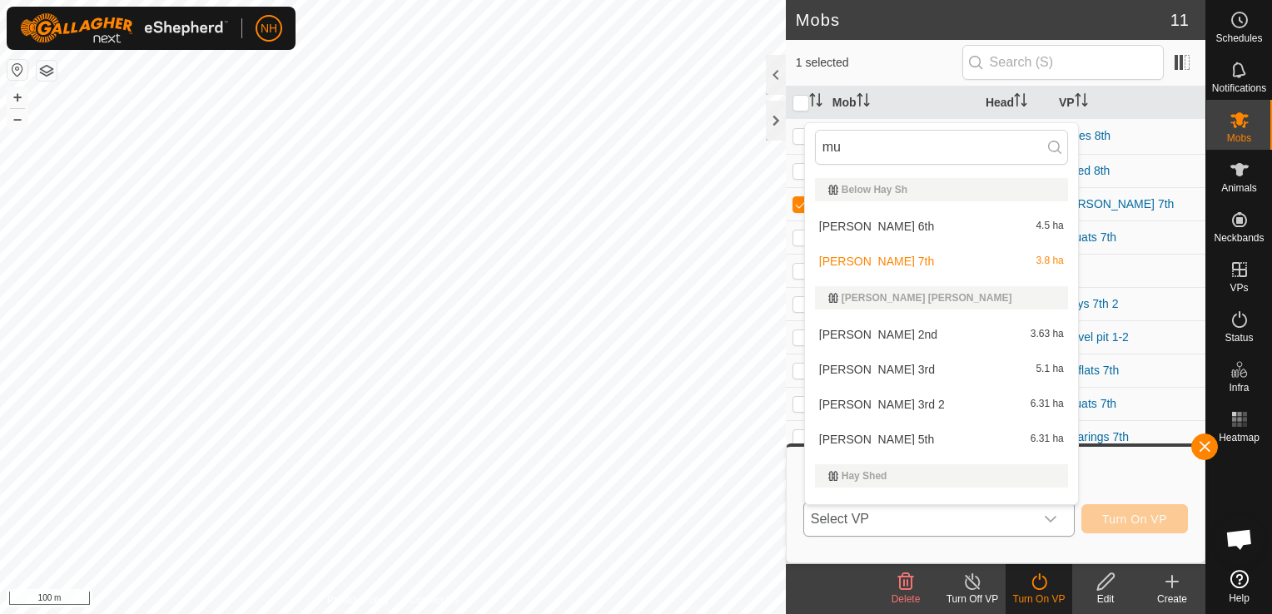
type input "mul"
click at [866, 296] on li "mulvey 8th 6.21 ha" at bounding box center [941, 296] width 273 height 33
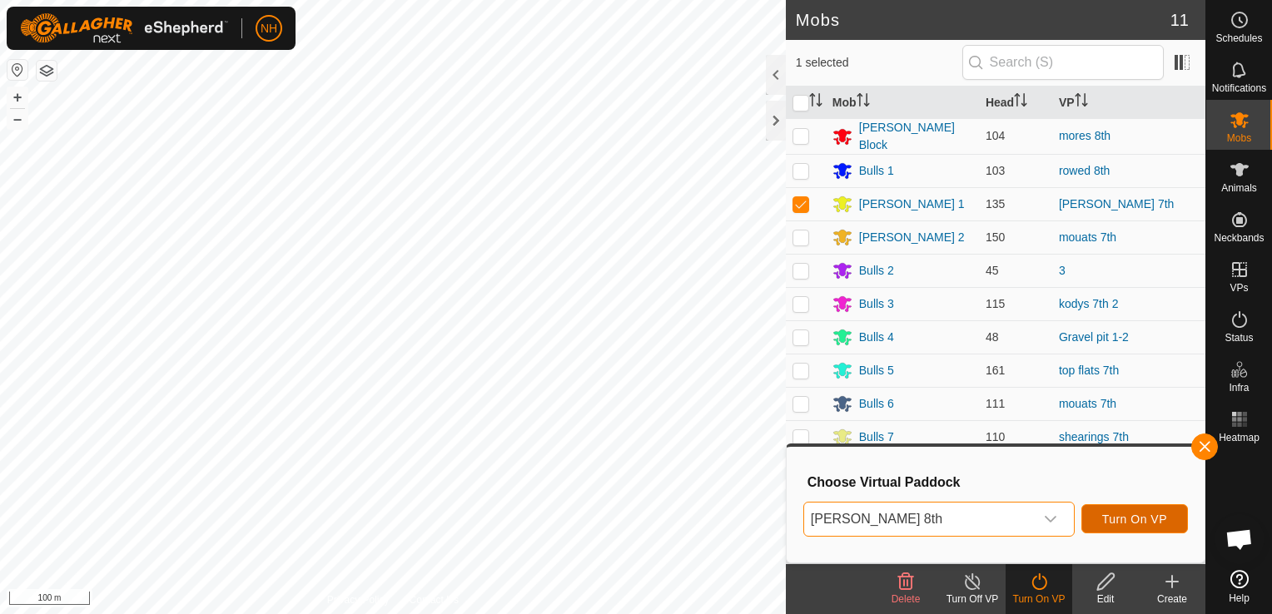
click at [1125, 520] on span "Turn On VP" at bounding box center [1134, 519] width 65 height 13
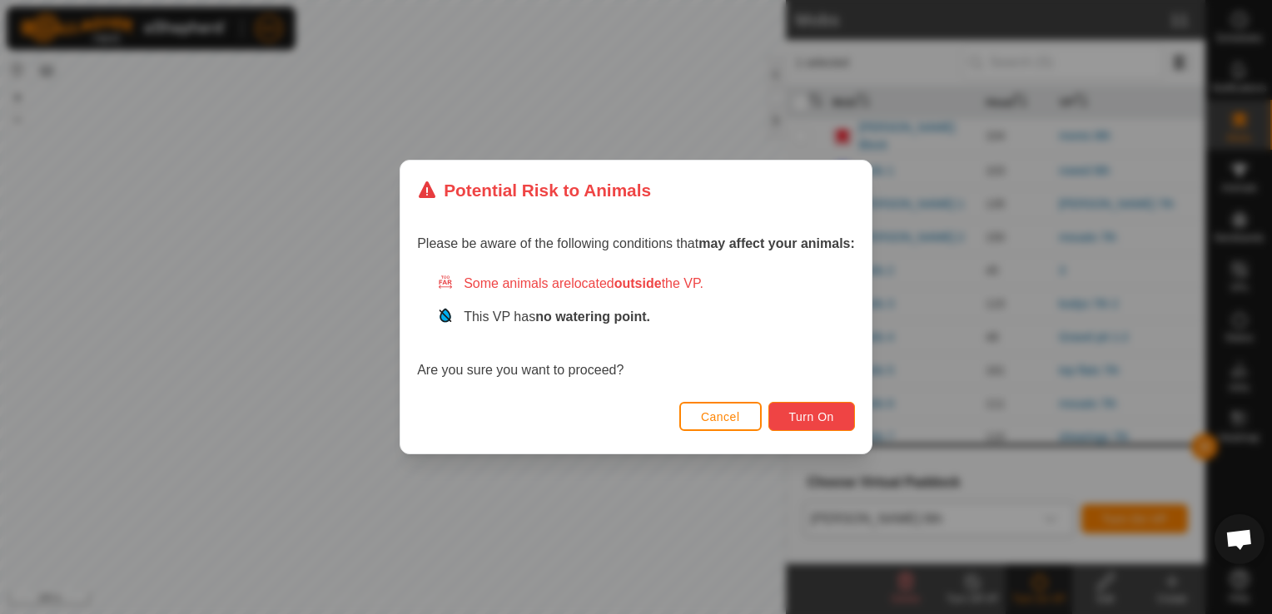
click at [822, 420] on span "Turn On" at bounding box center [811, 416] width 45 height 13
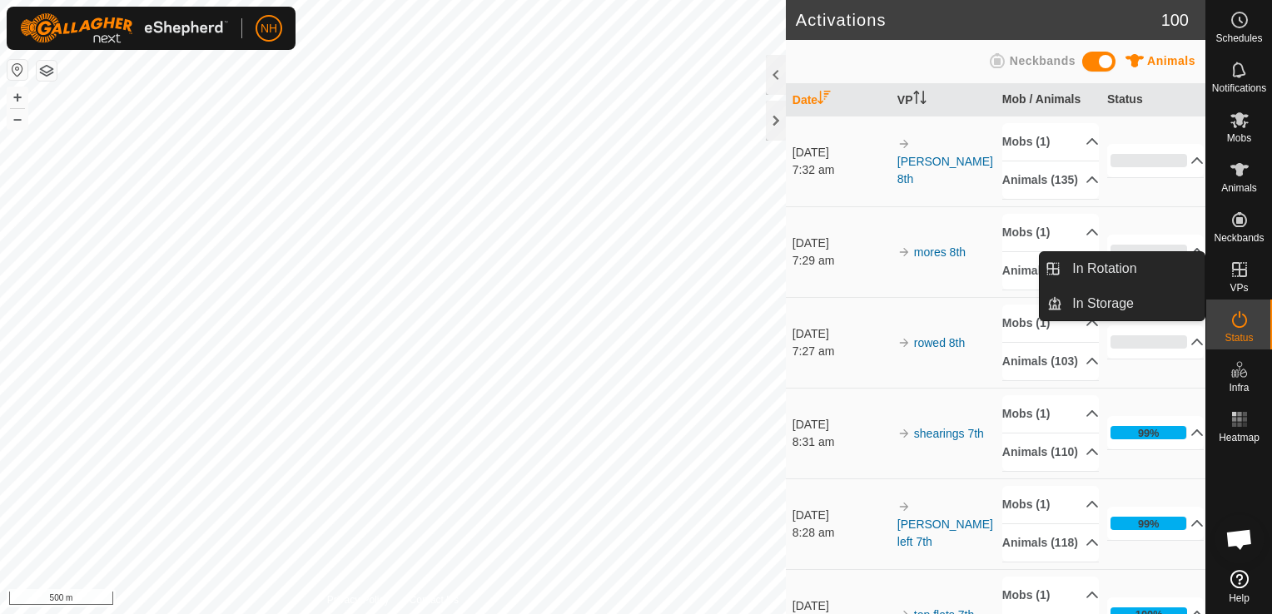
click at [1232, 270] on icon at bounding box center [1239, 269] width 15 height 15
click at [1127, 268] on link "In Rotation" at bounding box center [1133, 268] width 142 height 33
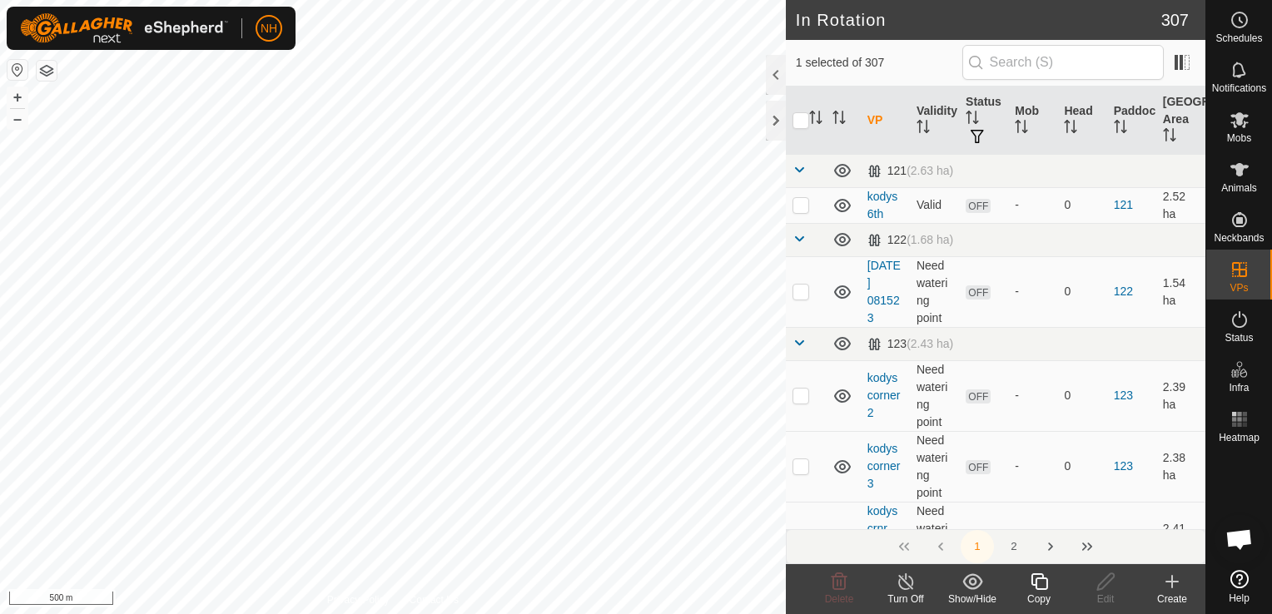
click at [1174, 586] on icon at bounding box center [1172, 582] width 20 height 20
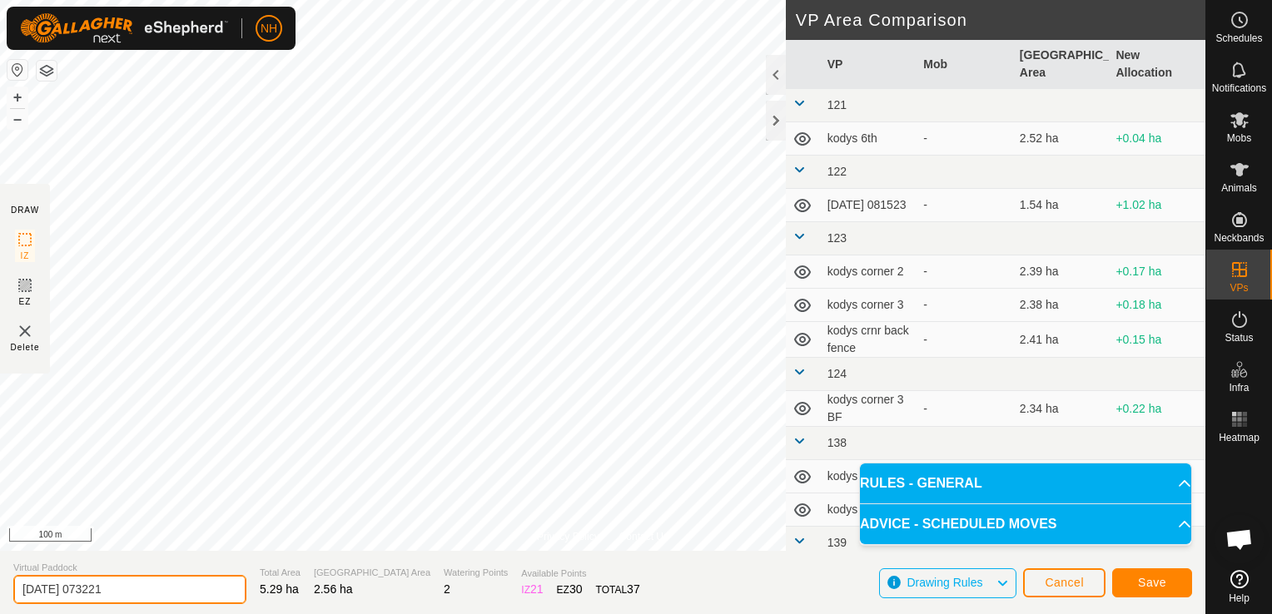
click at [190, 584] on input "2025-09-08 073221" at bounding box center [129, 589] width 233 height 29
type input "2"
type input "kodys 8th"
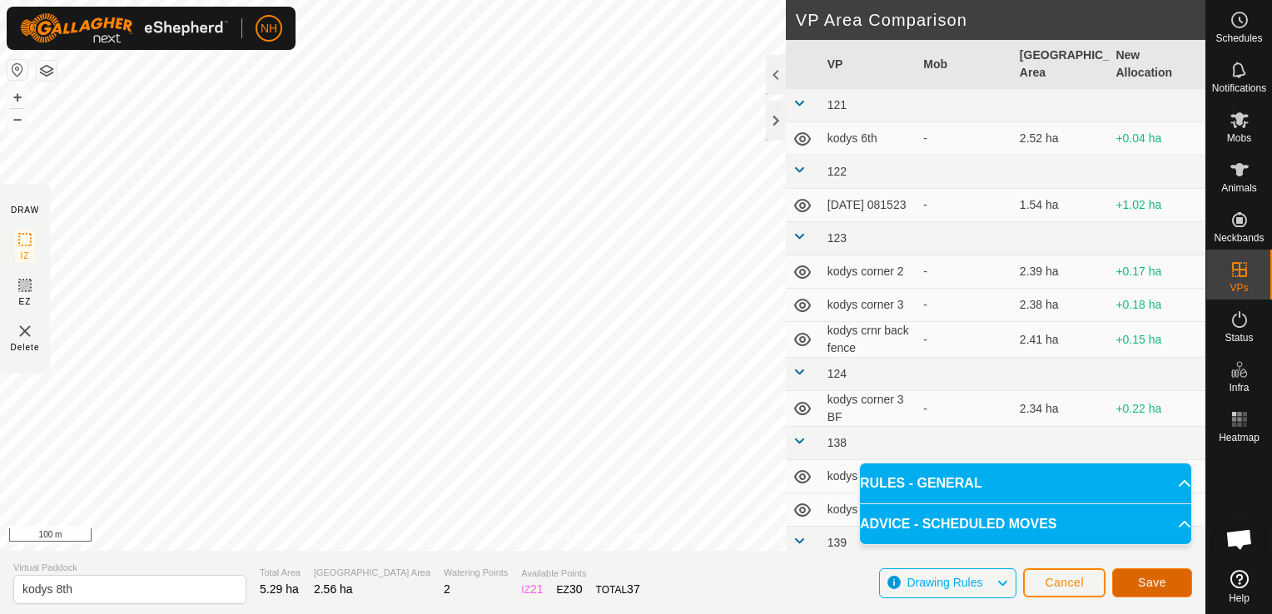
click at [1141, 584] on span "Save" at bounding box center [1152, 582] width 28 height 13
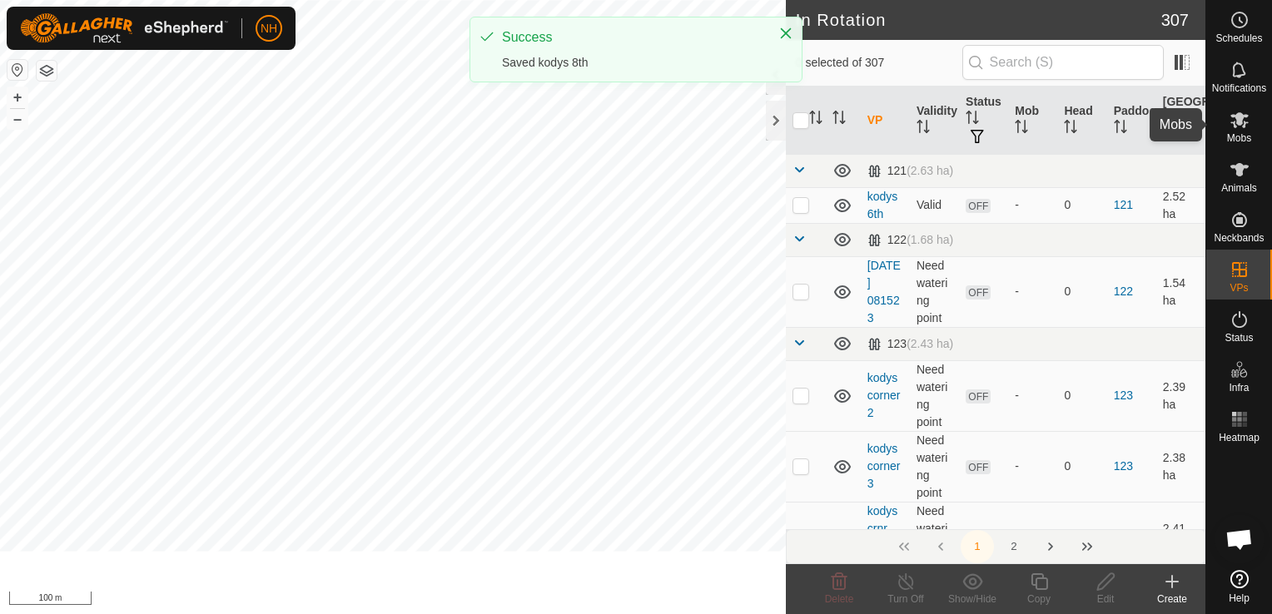
click at [1234, 128] on icon at bounding box center [1240, 120] width 20 height 20
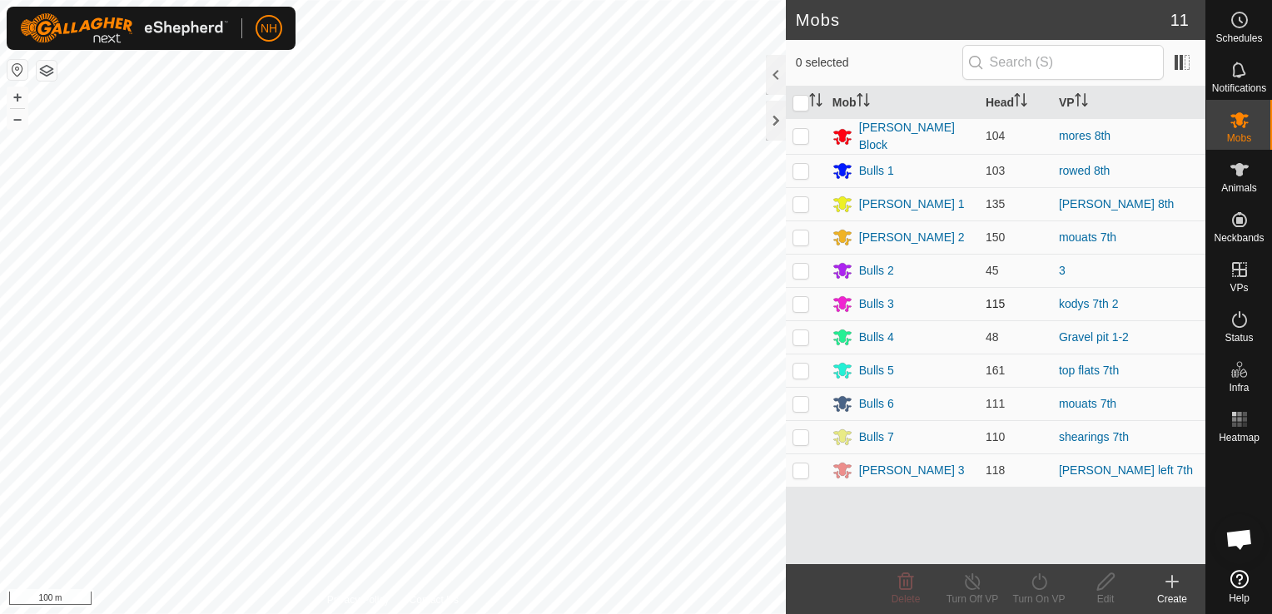
click at [806, 300] on p-checkbox at bounding box center [800, 303] width 17 height 13
checkbox input "true"
click at [1038, 589] on icon at bounding box center [1038, 582] width 15 height 17
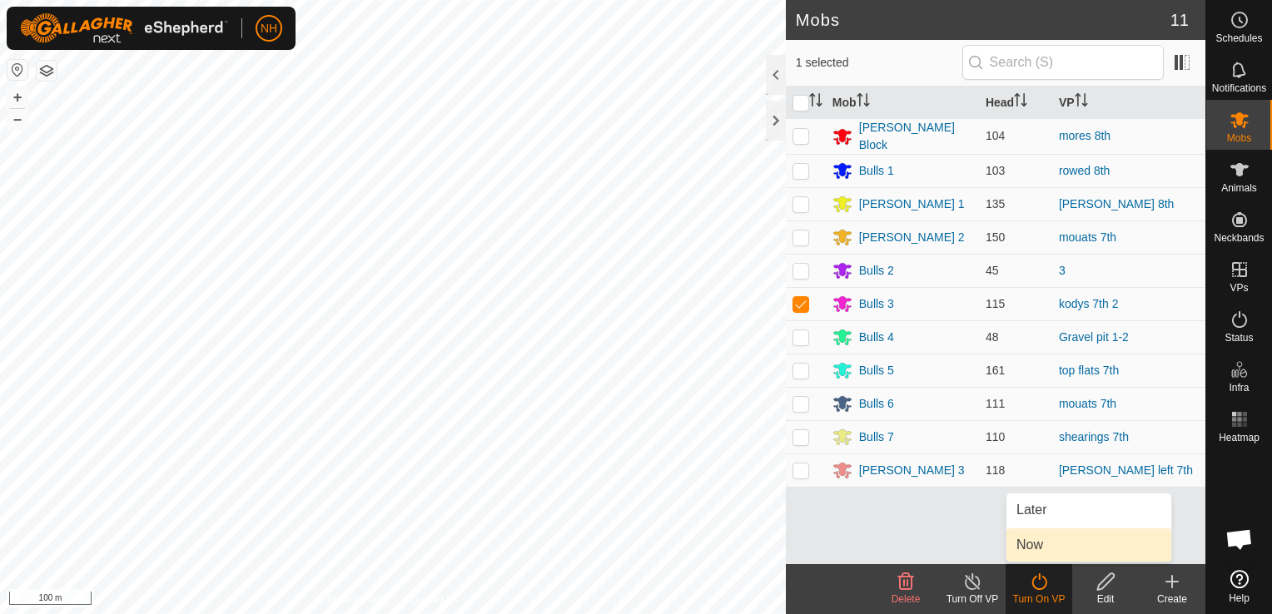
click at [1033, 544] on link "Now" at bounding box center [1088, 545] width 165 height 33
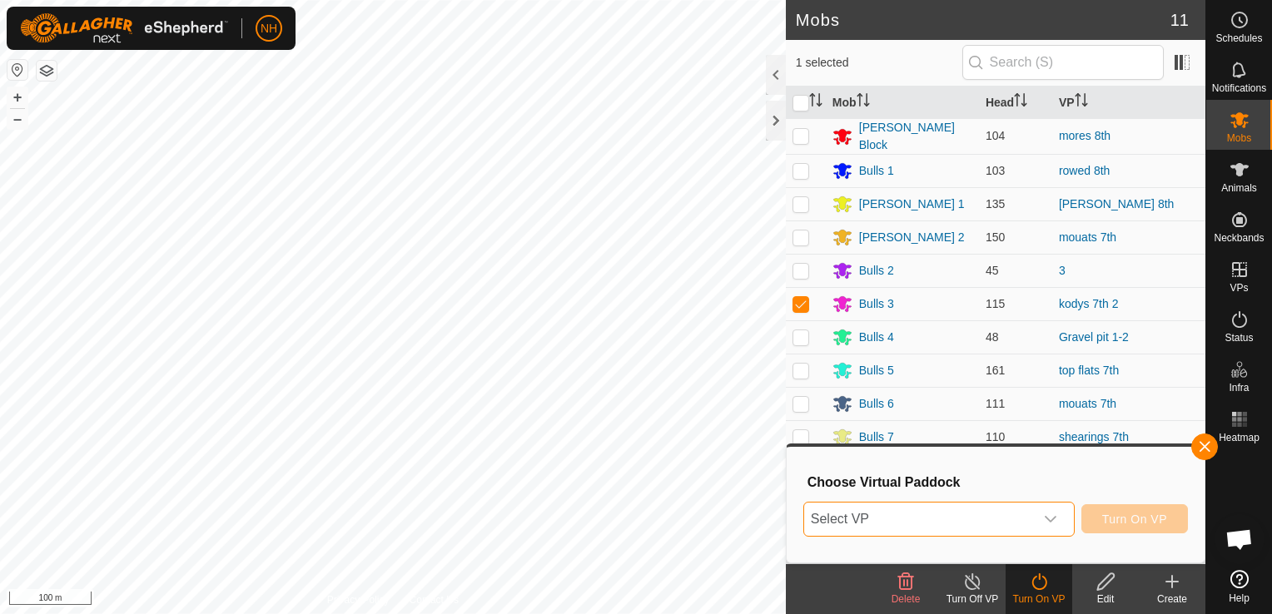
click at [964, 508] on span "Select VP" at bounding box center [919, 519] width 230 height 33
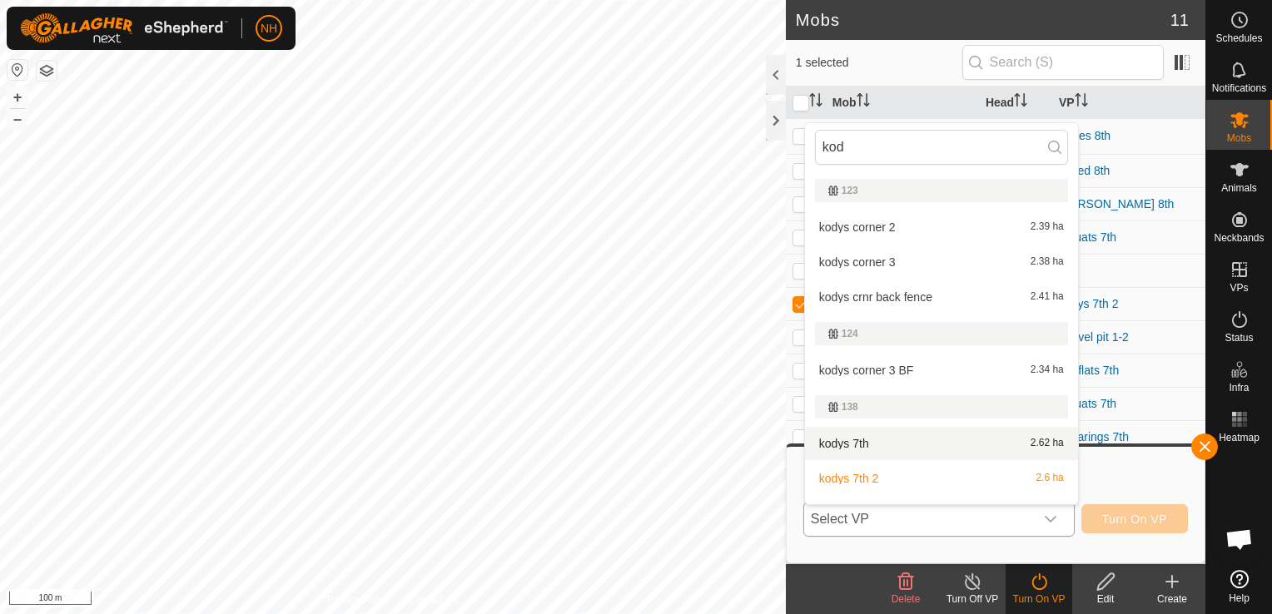
scroll to position [112, 0]
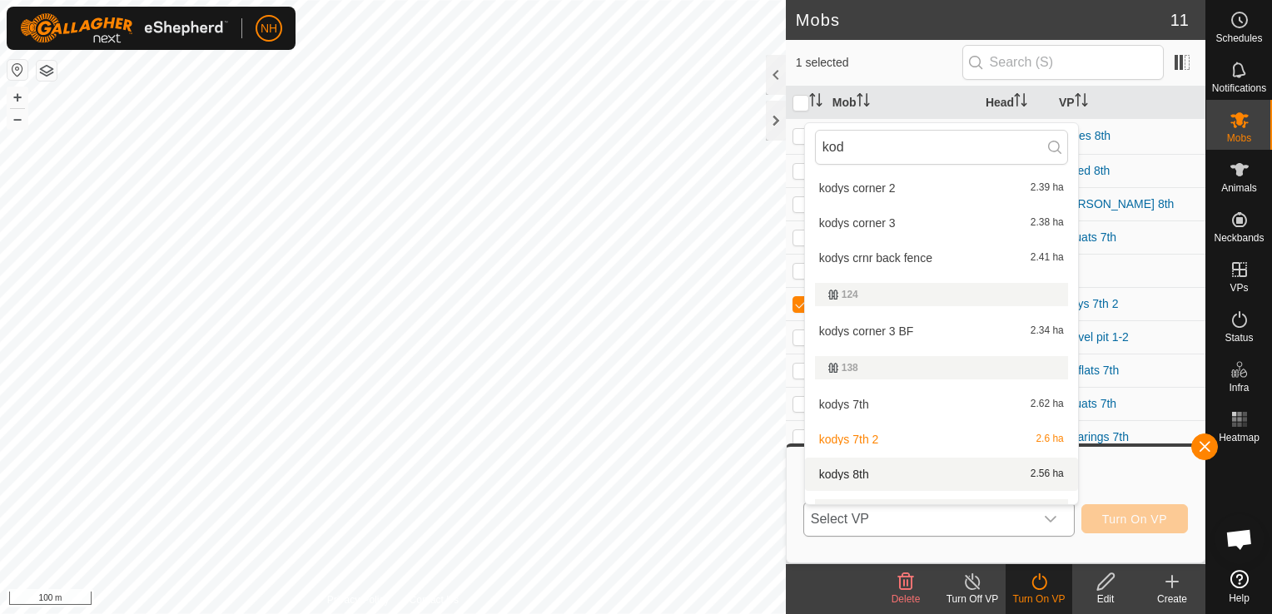
type input "kod"
click at [882, 465] on li "kodys 8th 2.56 ha" at bounding box center [941, 474] width 273 height 33
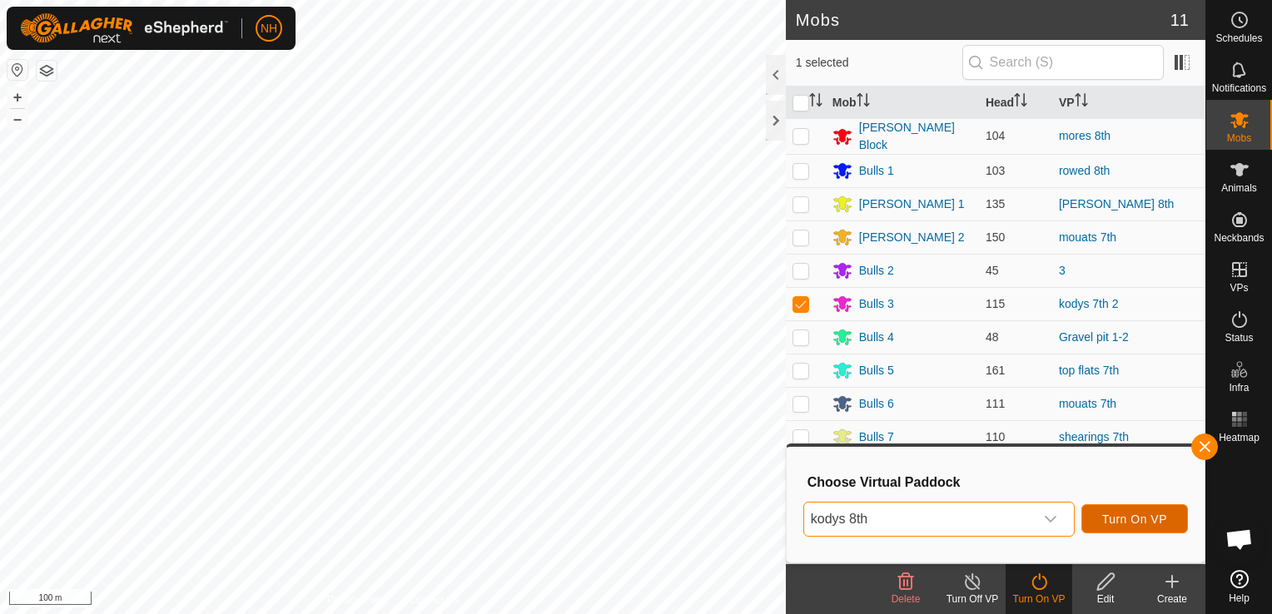
click at [1106, 513] on span "Turn On VP" at bounding box center [1134, 519] width 65 height 13
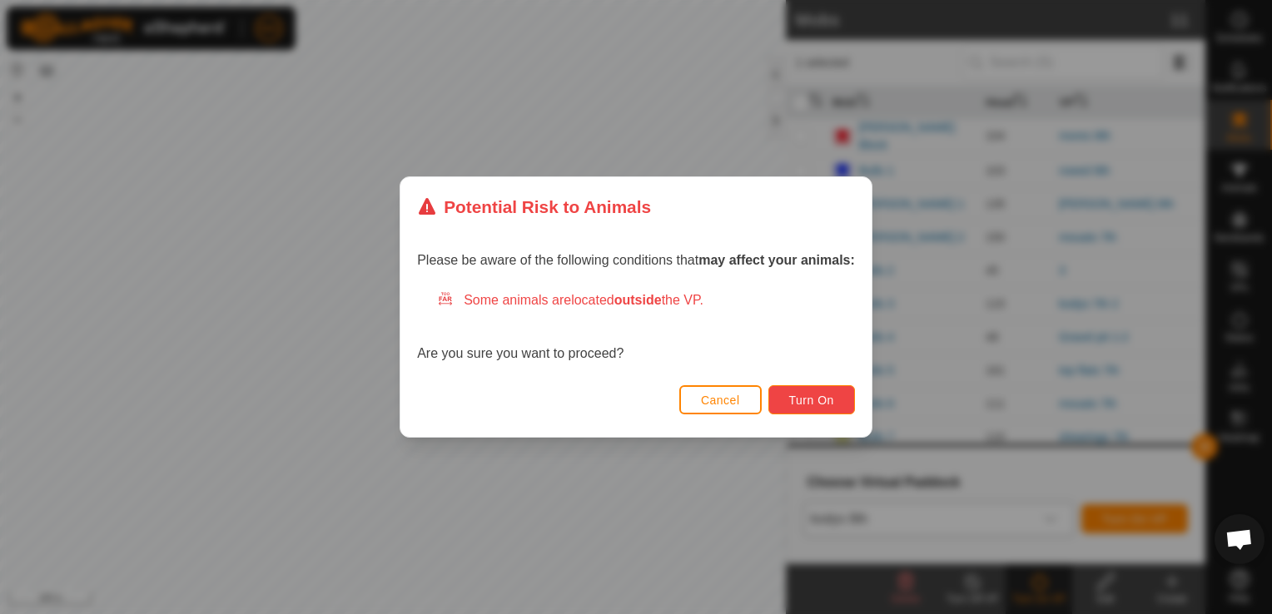
click at [813, 397] on span "Turn On" at bounding box center [811, 400] width 45 height 13
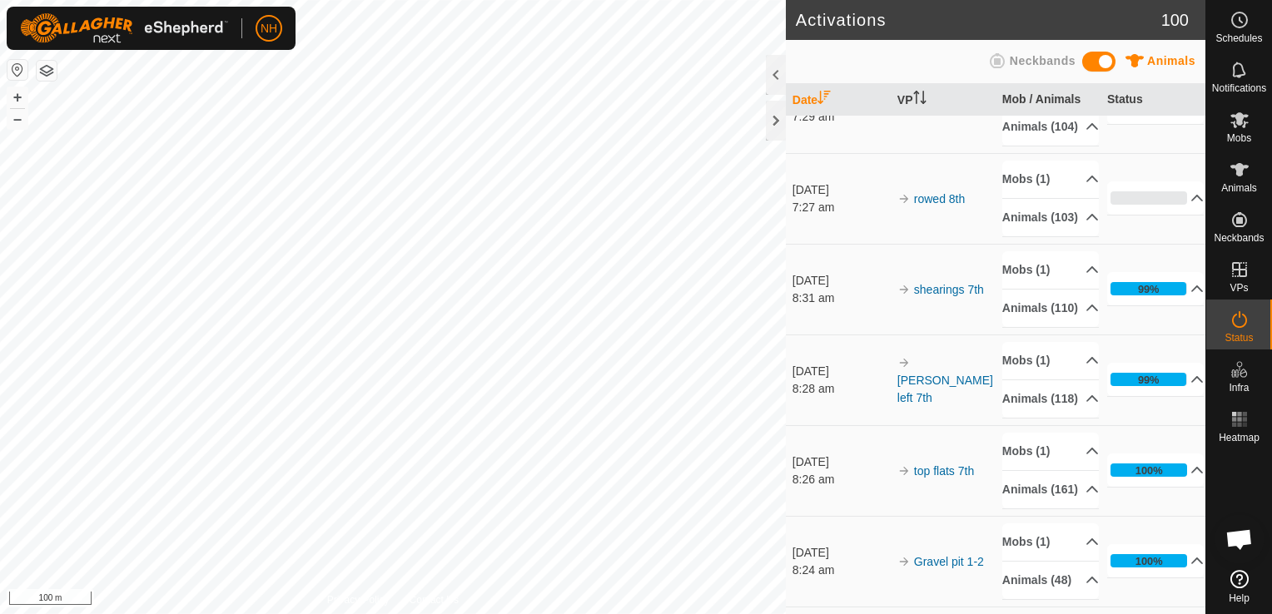
scroll to position [250, 0]
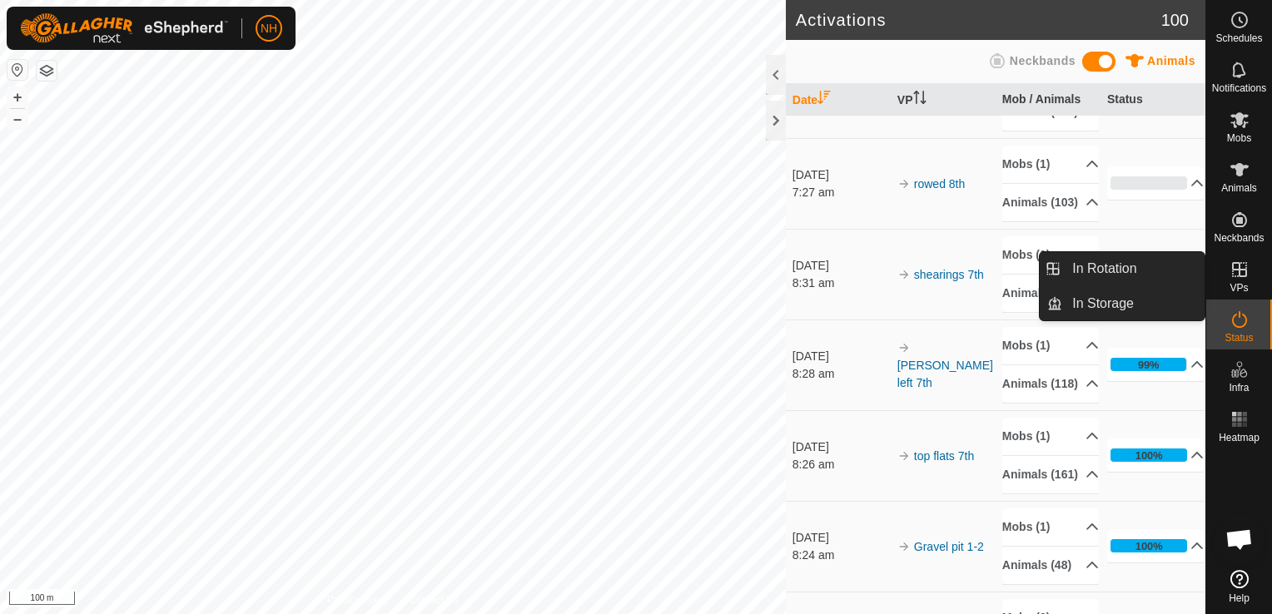
click at [1237, 281] on es-virtualpaddocks-svg-icon at bounding box center [1240, 269] width 30 height 27
click at [1152, 266] on link "In Rotation" at bounding box center [1133, 268] width 142 height 33
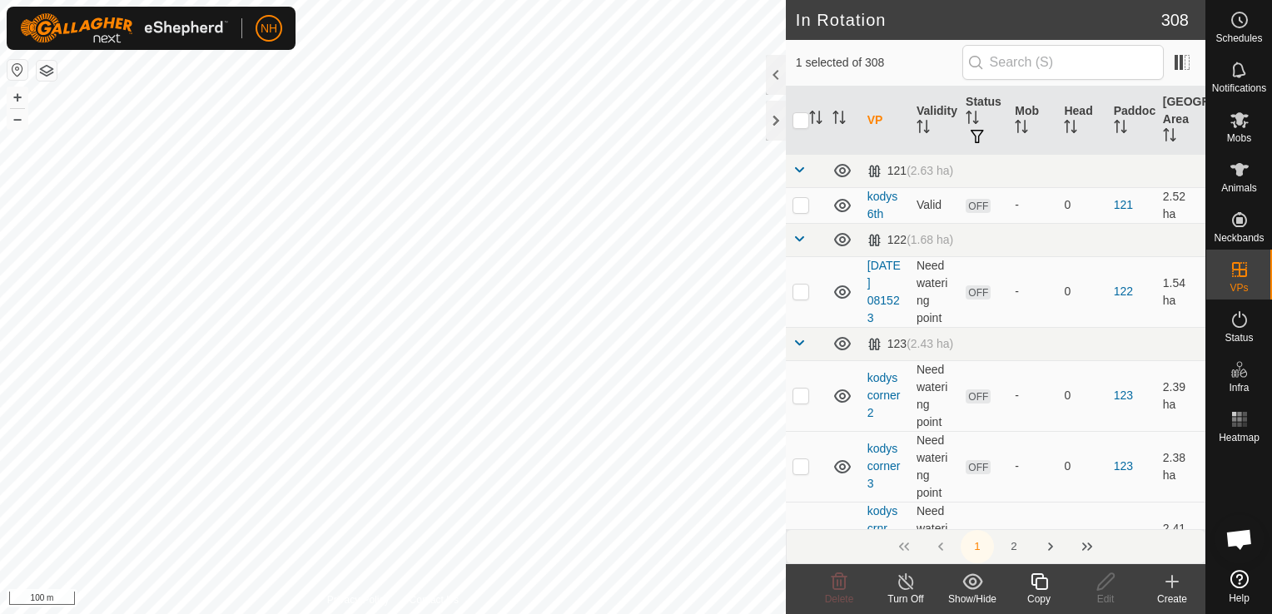
click at [1175, 584] on icon at bounding box center [1172, 582] width 20 height 20
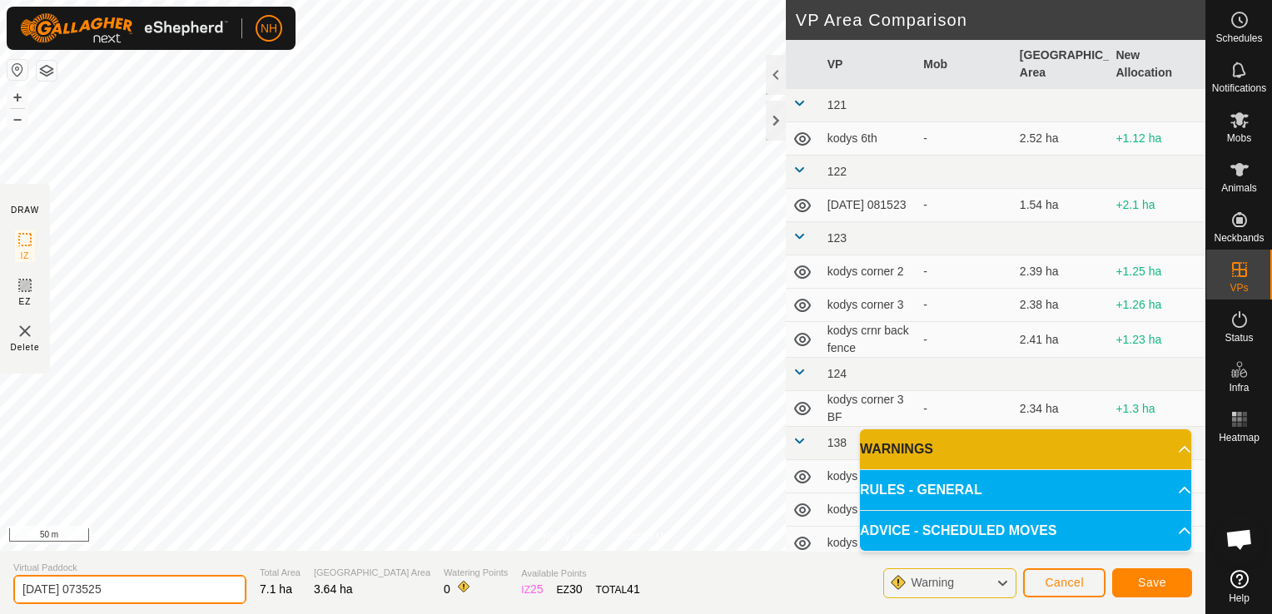
click at [192, 589] on input "2025-09-08 073525" at bounding box center [129, 589] width 233 height 29
type input "2"
type input "ians 8th"
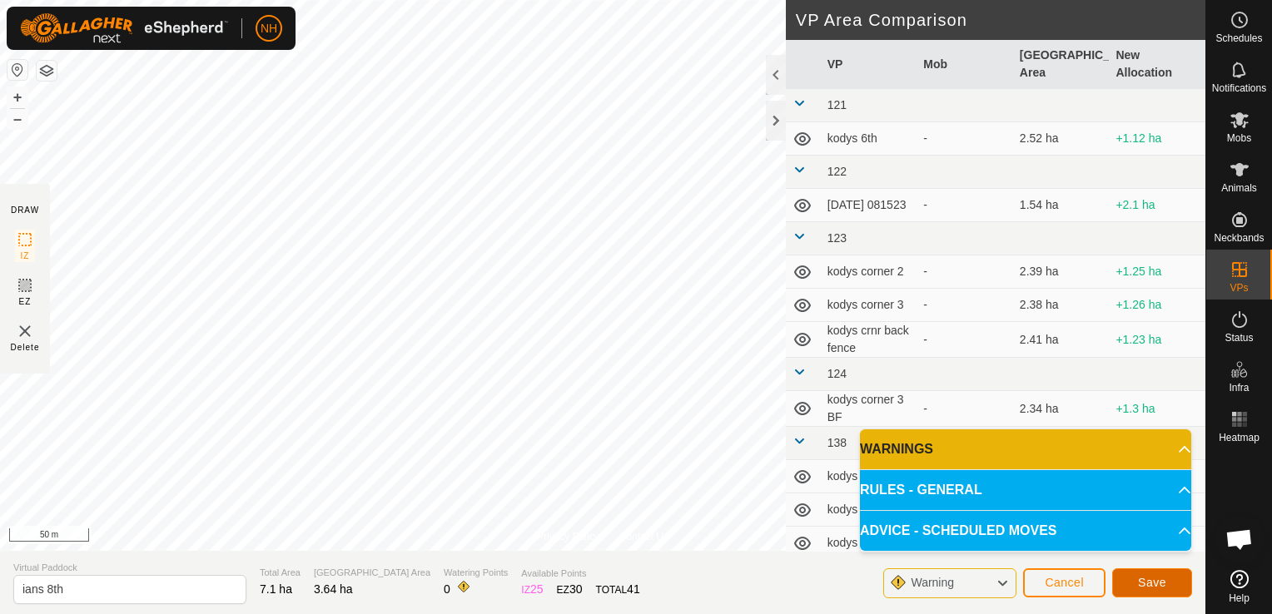
click at [1149, 584] on span "Save" at bounding box center [1152, 582] width 28 height 13
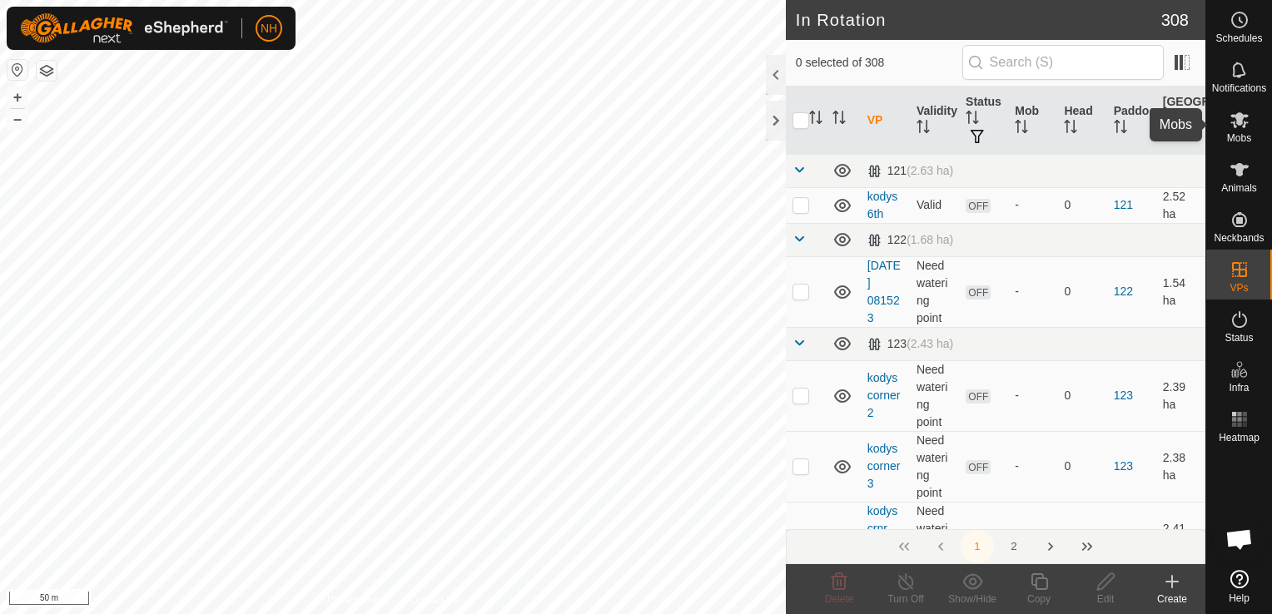
click at [1230, 126] on icon at bounding box center [1240, 120] width 20 height 20
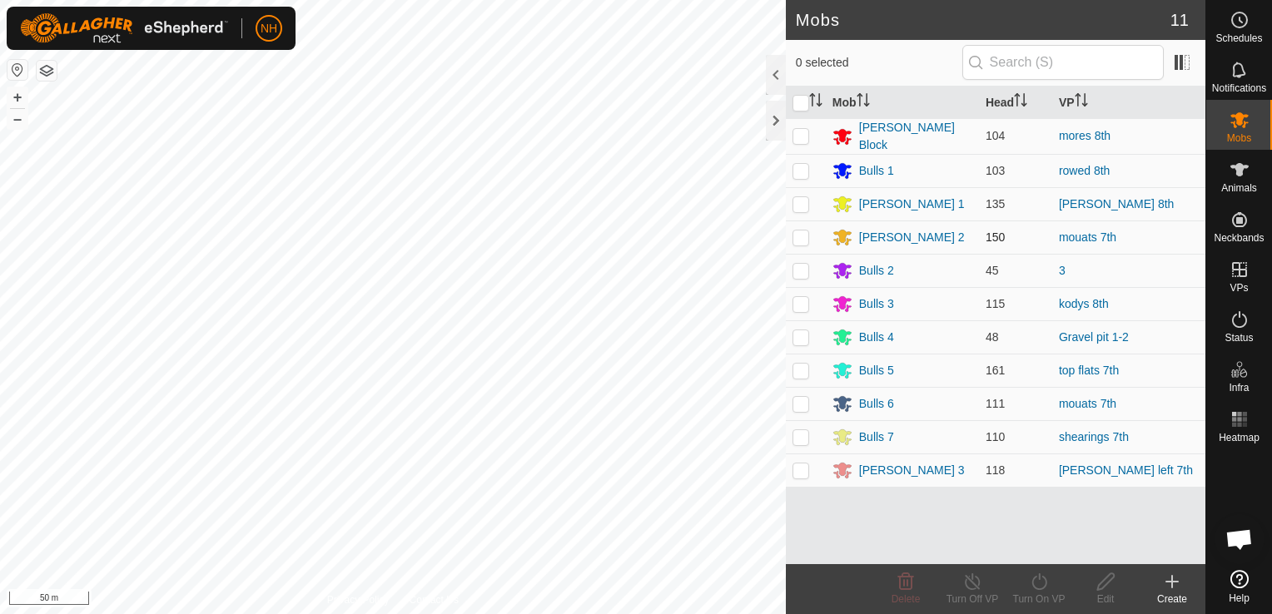
click at [802, 231] on p-checkbox at bounding box center [800, 237] width 17 height 13
checkbox input "true"
click at [1042, 581] on icon at bounding box center [1039, 582] width 21 height 20
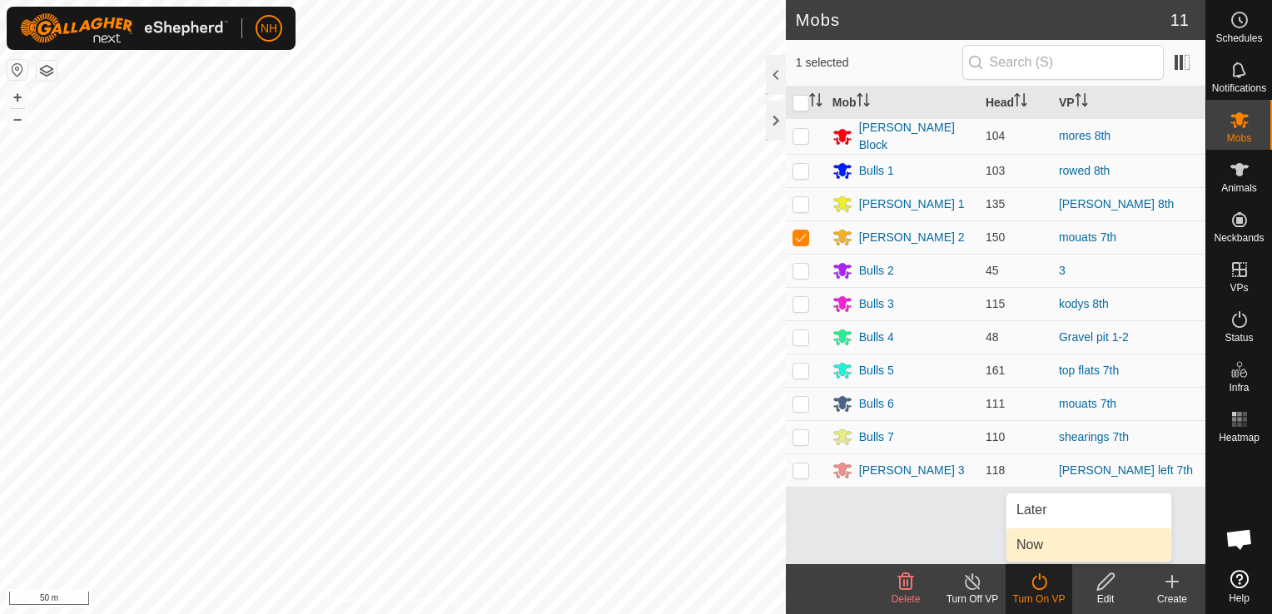
click at [1042, 548] on link "Now" at bounding box center [1088, 545] width 165 height 33
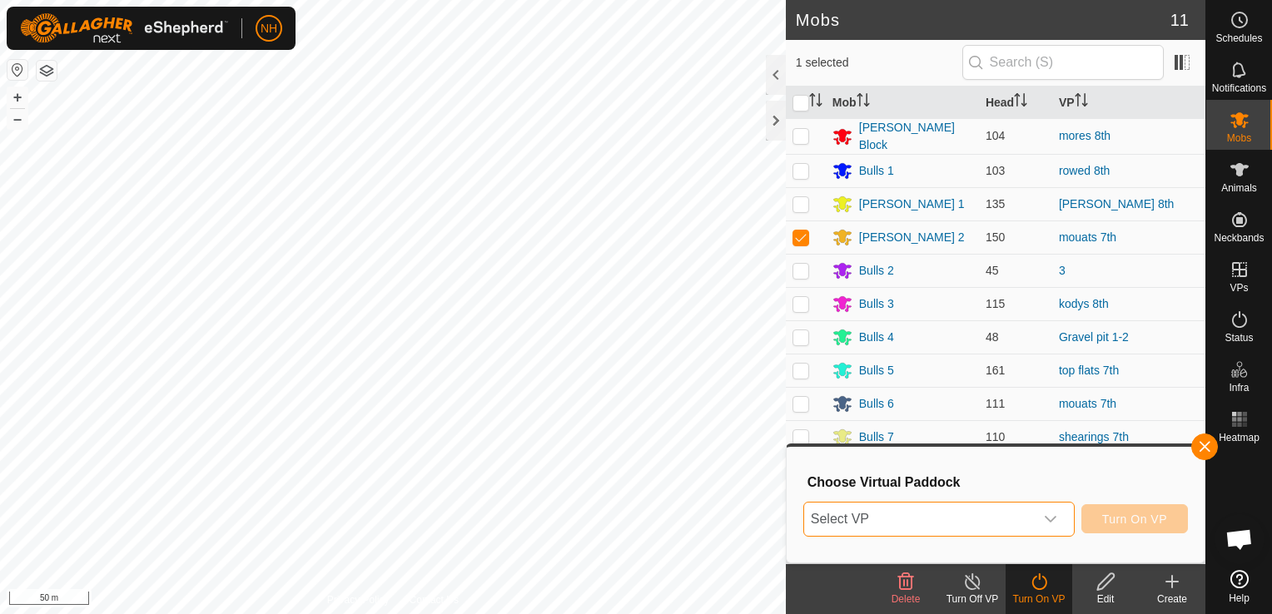
click at [1003, 519] on span "Select VP" at bounding box center [919, 519] width 230 height 33
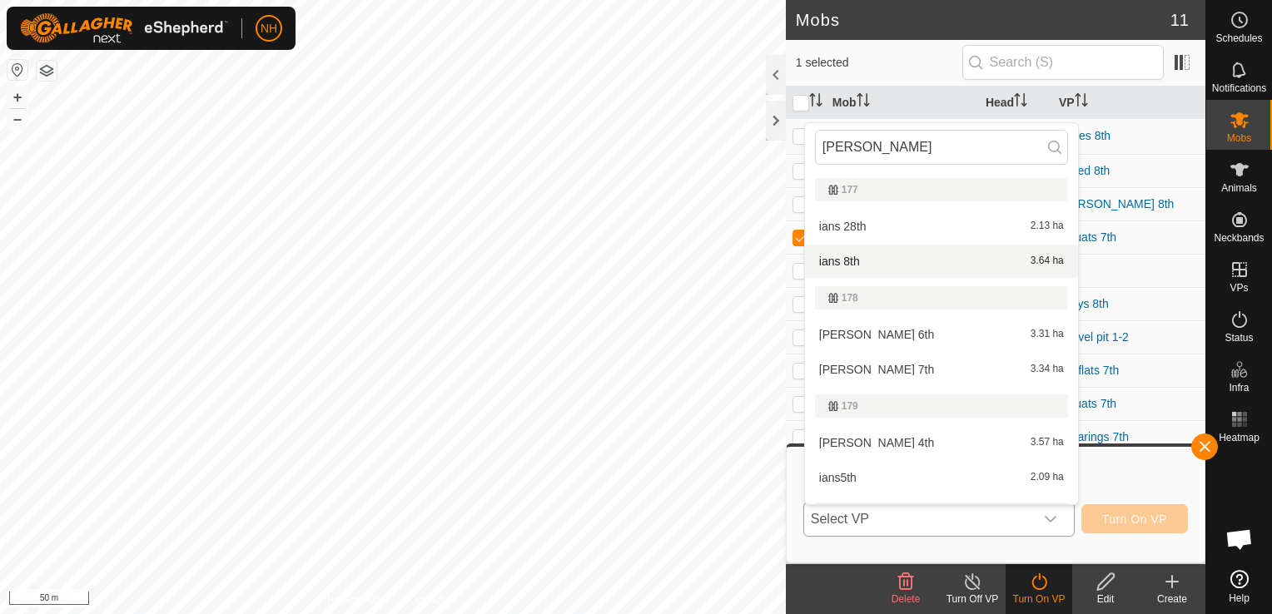
type input "ian"
click at [859, 255] on li "ians 8th 3.64 ha" at bounding box center [941, 261] width 273 height 33
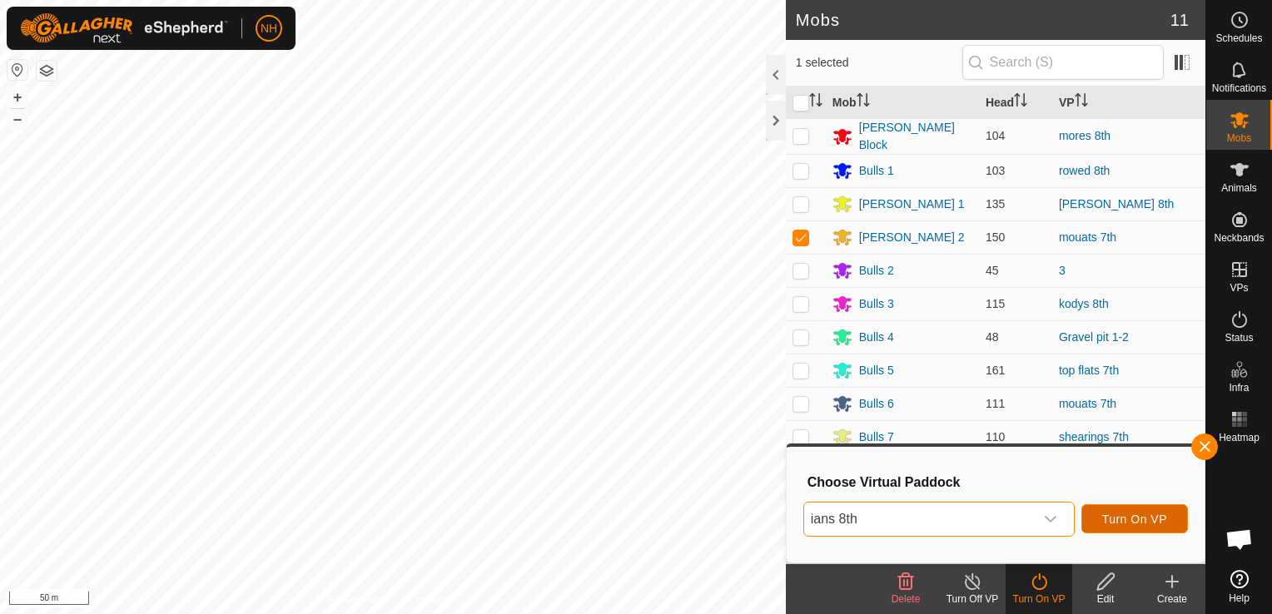
click at [1151, 521] on span "Turn On VP" at bounding box center [1134, 519] width 65 height 13
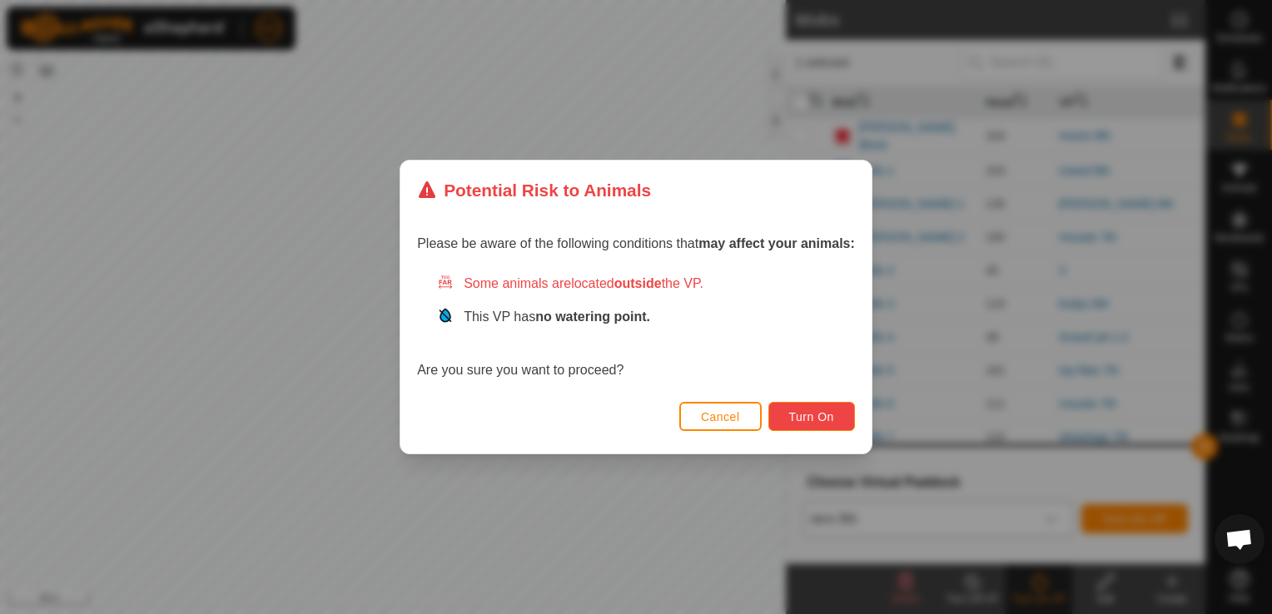
click at [827, 415] on span "Turn On" at bounding box center [811, 416] width 45 height 13
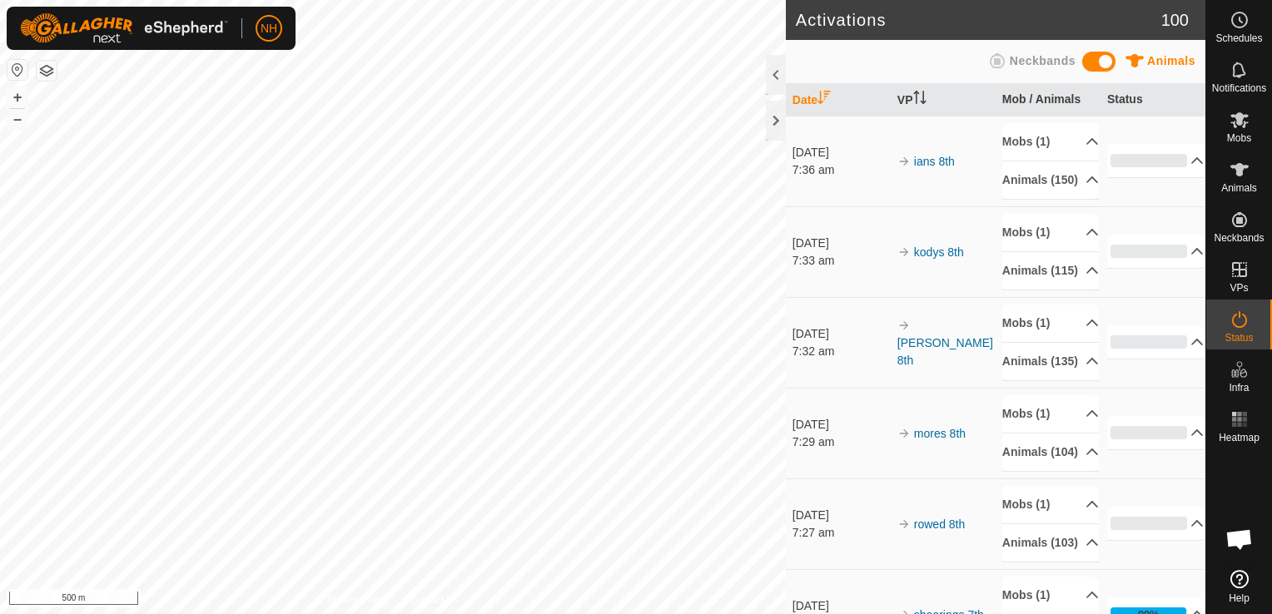
click at [801, 498] on div "Activations 100 Animals Neckbands Date VP Mob / Animals Status 8 Sept 2025 7:36…" at bounding box center [602, 307] width 1205 height 614
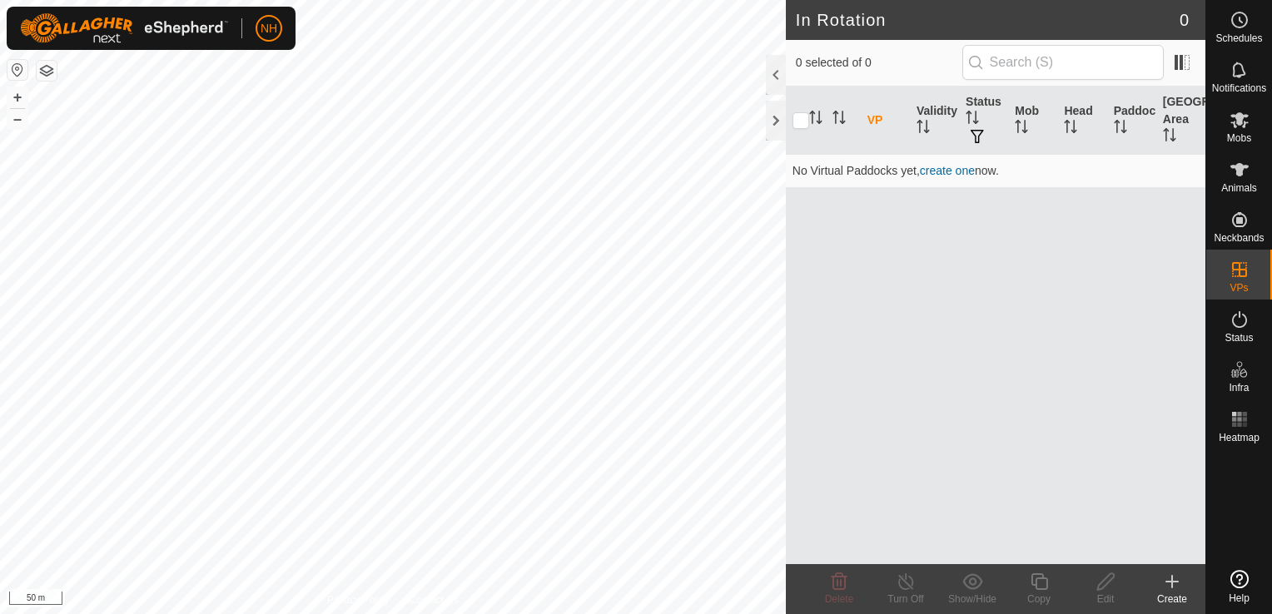
click at [1173, 584] on icon at bounding box center [1172, 582] width 20 height 20
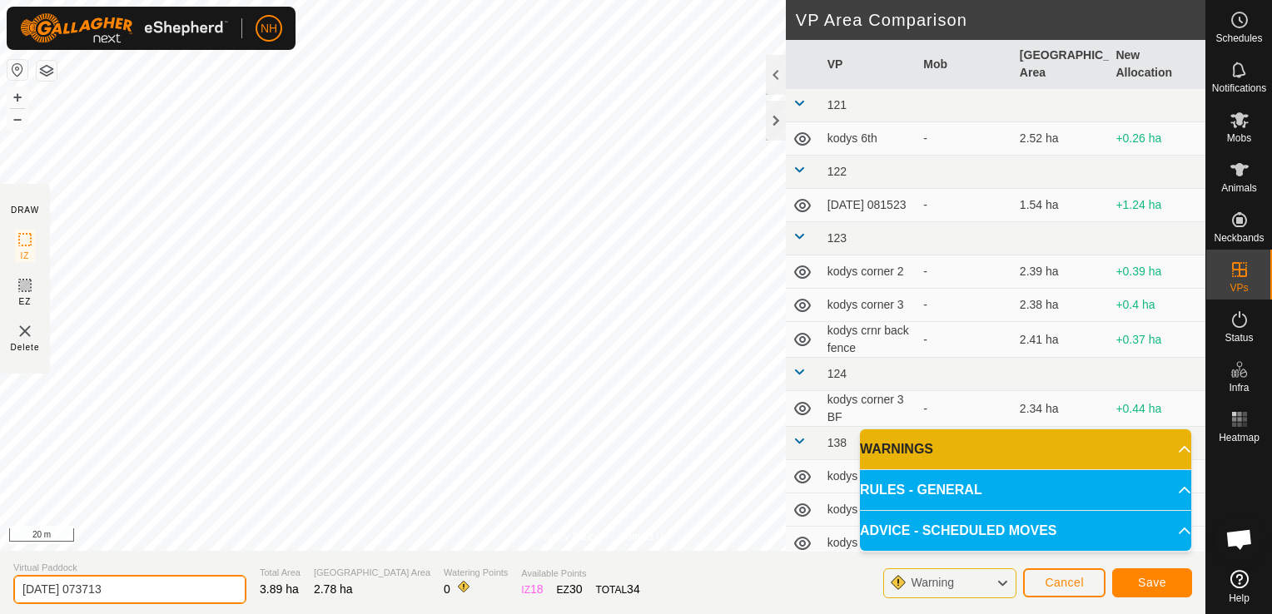
click at [174, 589] on input "2025-09-08 073713" at bounding box center [129, 589] width 233 height 29
type input "2"
type input "mouats 8th"
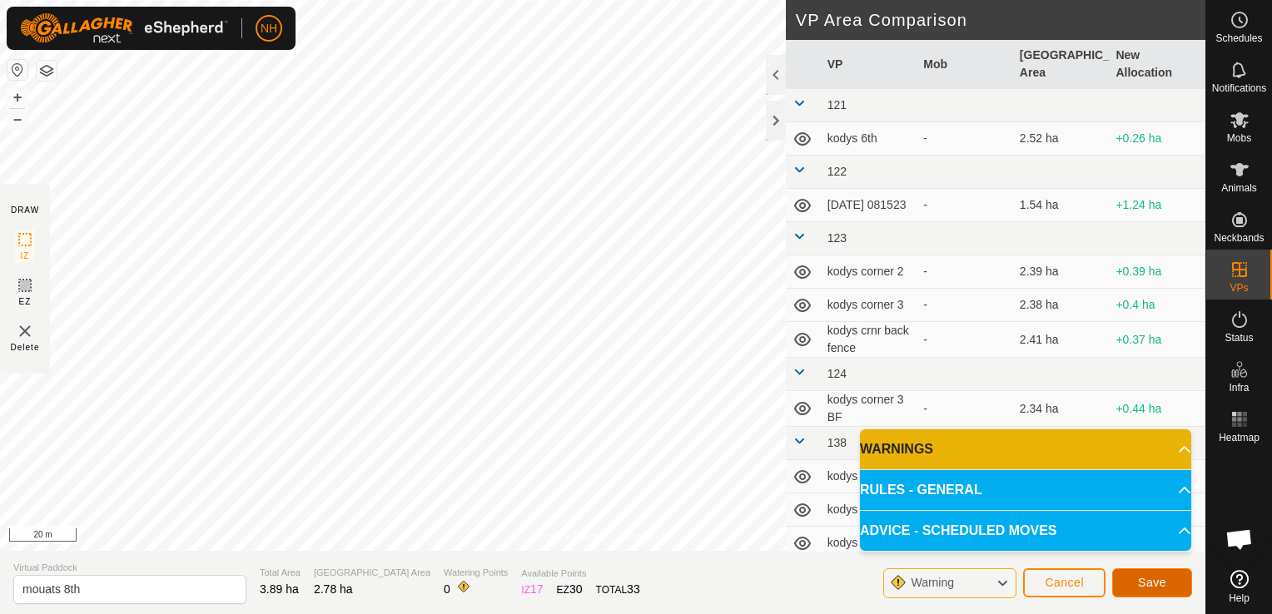
click at [1142, 572] on button "Save" at bounding box center [1152, 583] width 80 height 29
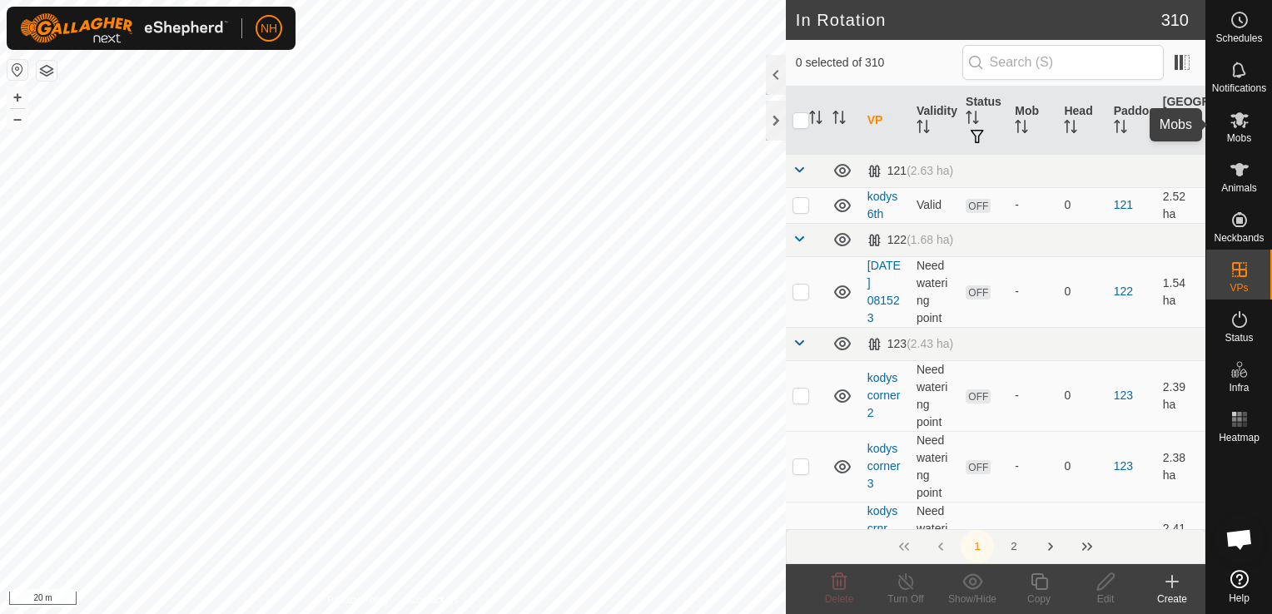
click at [1245, 131] on es-mob-svg-icon at bounding box center [1240, 120] width 30 height 27
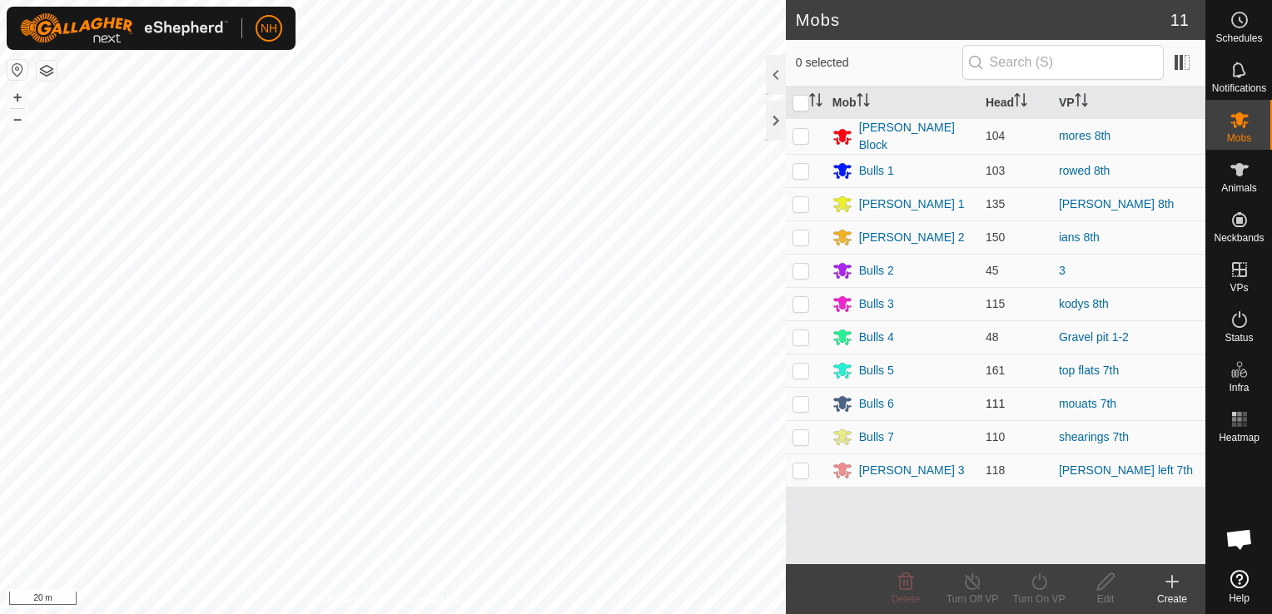
click at [796, 401] on p-checkbox at bounding box center [800, 403] width 17 height 13
checkbox input "true"
click at [1032, 584] on icon at bounding box center [1038, 582] width 15 height 17
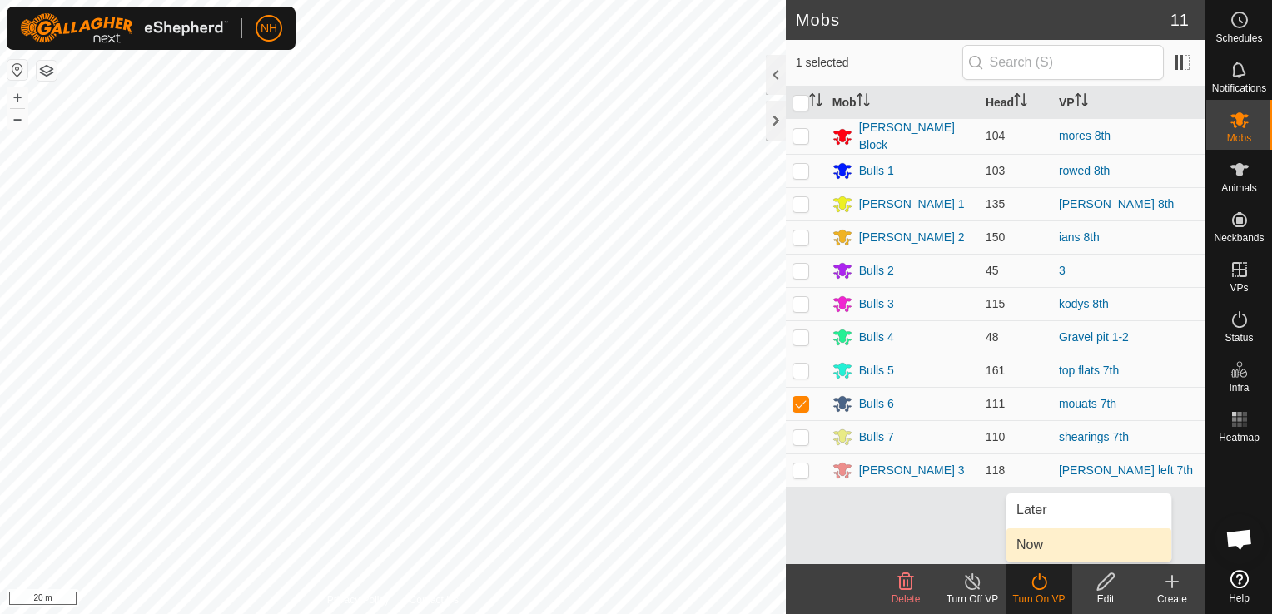
click at [1042, 545] on link "Now" at bounding box center [1088, 545] width 165 height 33
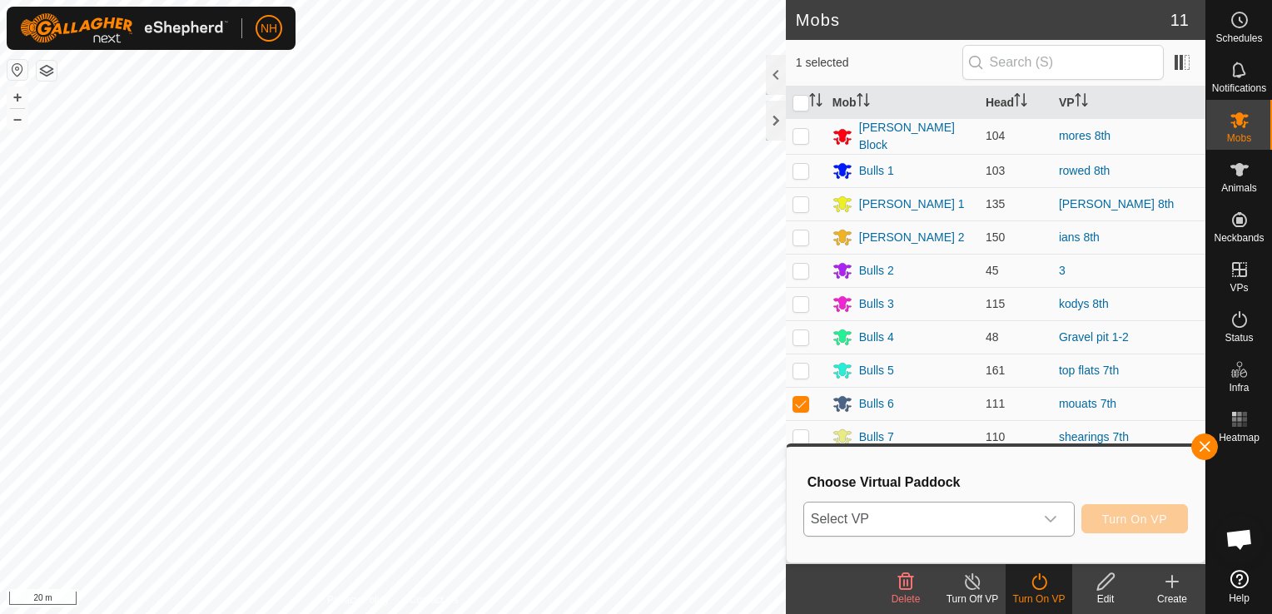
click at [1018, 519] on span "Select VP" at bounding box center [919, 519] width 230 height 33
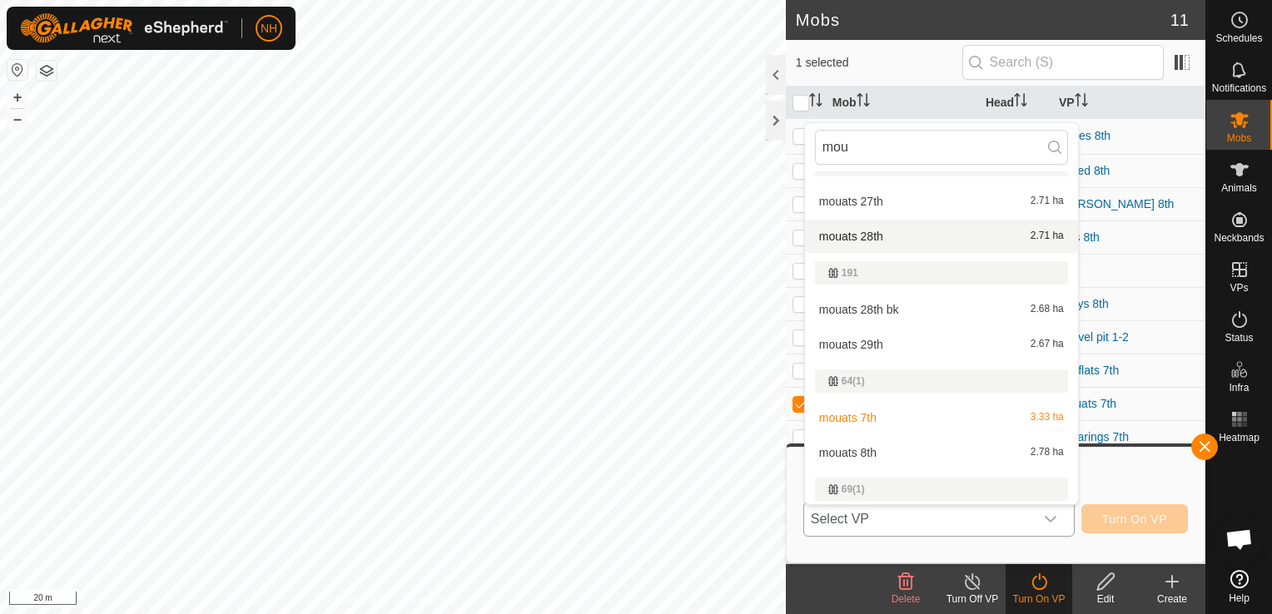
scroll to position [250, 0]
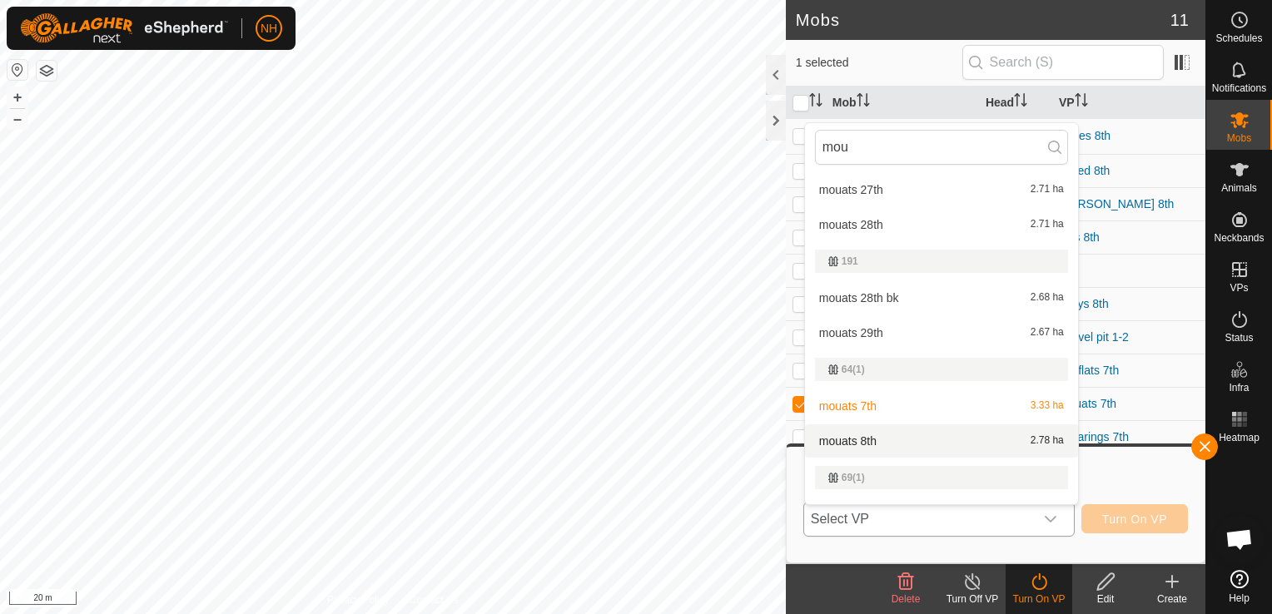
type input "mou"
click at [895, 448] on li "mouats 8th 2.78 ha" at bounding box center [941, 441] width 273 height 33
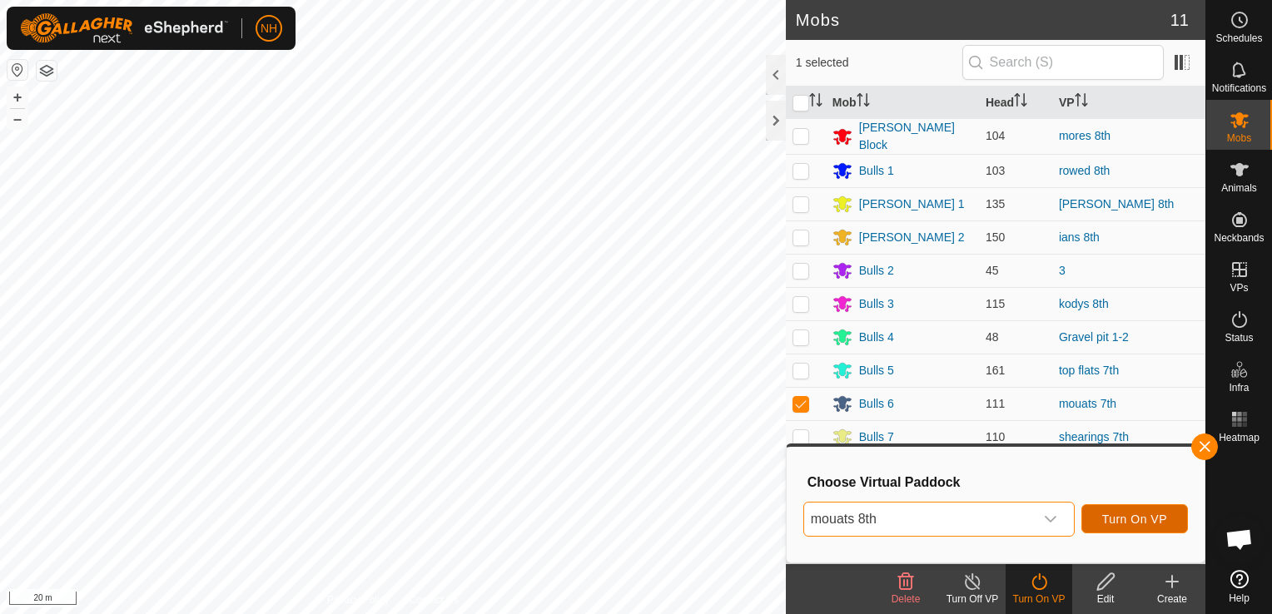
click at [1117, 522] on span "Turn On VP" at bounding box center [1134, 519] width 65 height 13
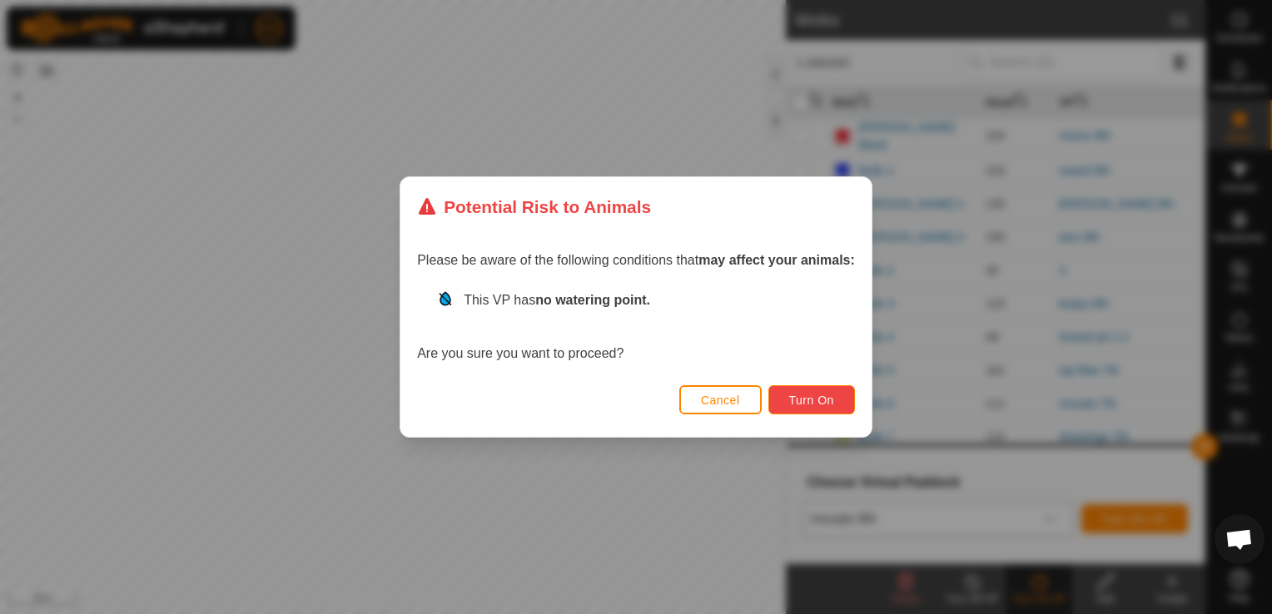
click at [813, 400] on span "Turn On" at bounding box center [811, 400] width 45 height 13
